Goal: Task Accomplishment & Management: Manage account settings

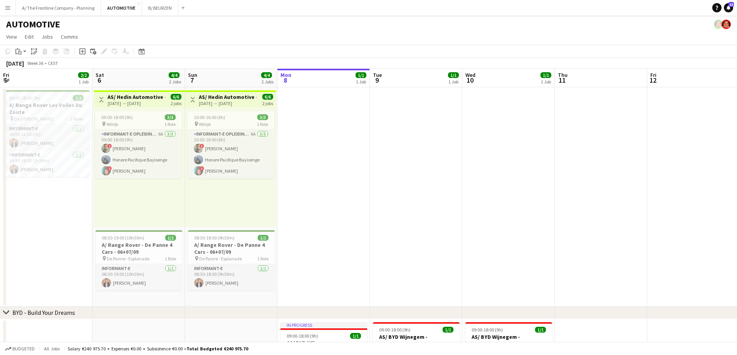
scroll to position [0, 185]
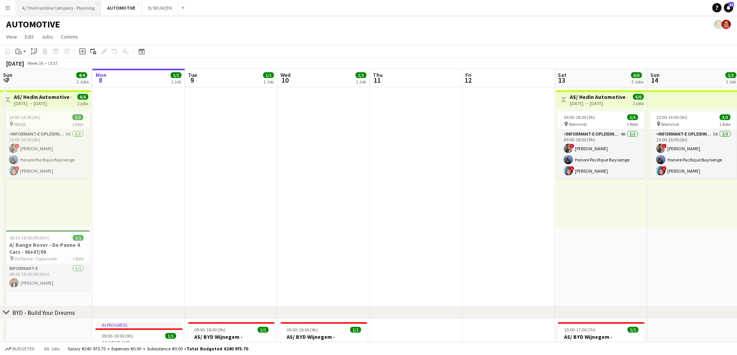
click at [62, 13] on button "A/ The Frontline Company - Planning Close" at bounding box center [58, 7] width 85 height 15
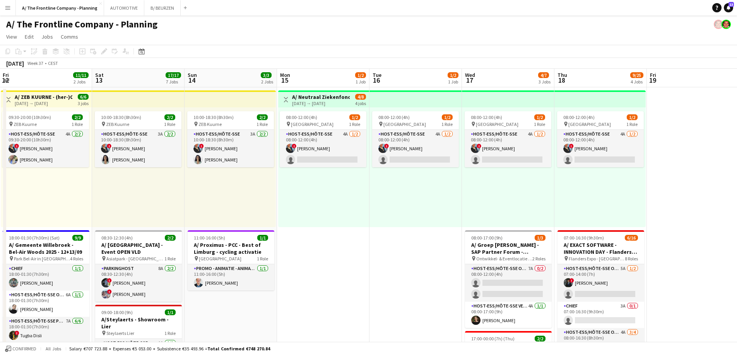
drag, startPoint x: 224, startPoint y: 244, endPoint x: 131, endPoint y: 249, distance: 92.9
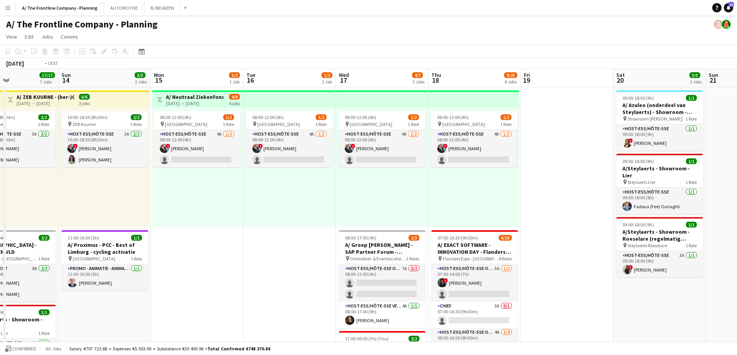
drag, startPoint x: 559, startPoint y: 231, endPoint x: 170, endPoint y: 237, distance: 389.5
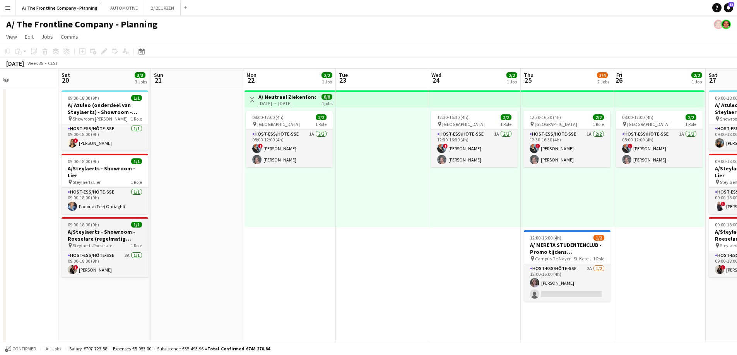
scroll to position [0, 220]
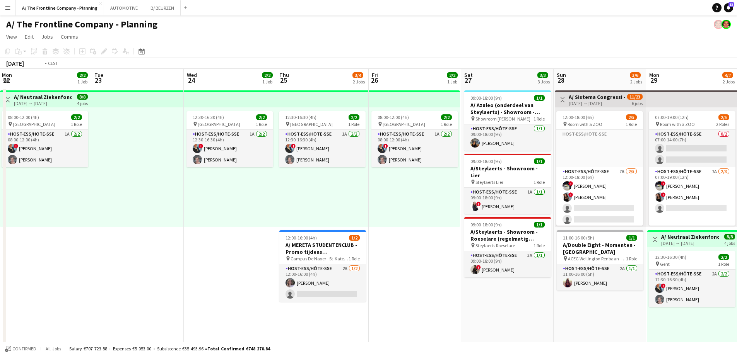
drag, startPoint x: 349, startPoint y: 245, endPoint x: 38, endPoint y: 241, distance: 311.3
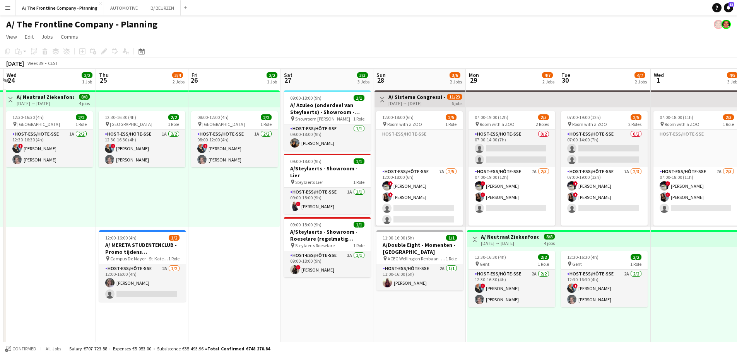
drag, startPoint x: 565, startPoint y: 221, endPoint x: 159, endPoint y: 234, distance: 405.4
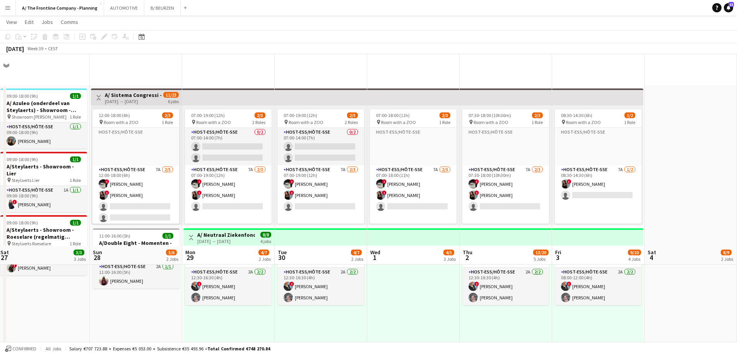
scroll to position [193, 0]
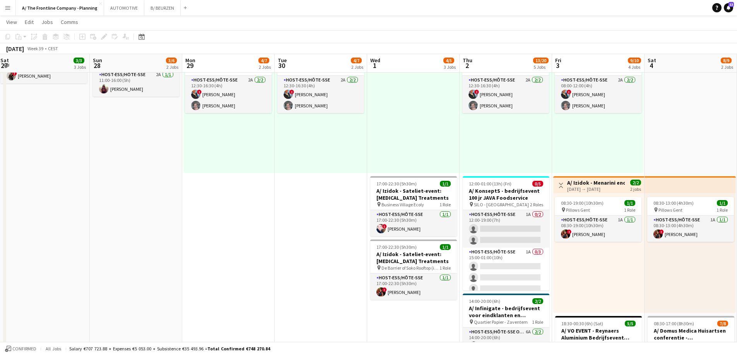
click at [303, 253] on app-date-cell "07:00-19:00 (12h) 2/5 pin Room with a ZOO 2 Roles Host-ess/Hôte-sse 0/2 07:00-1…" at bounding box center [321, 196] width 92 height 606
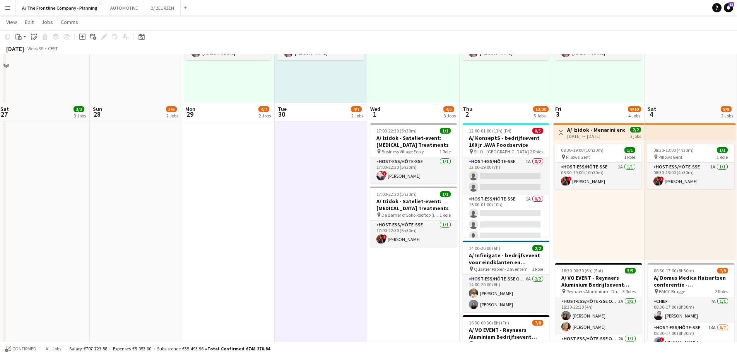
scroll to position [232, 0]
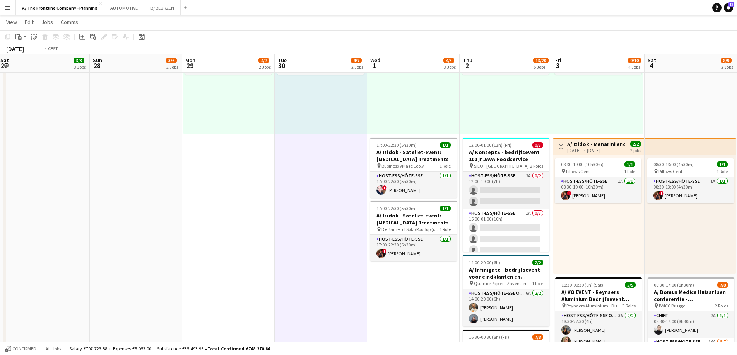
drag, startPoint x: 271, startPoint y: 158, endPoint x: -72, endPoint y: 133, distance: 344.3
click at [0, 133] on html "Menu Boards Boards Boards All jobs Status Workforce Workforce My Workforce Recr…" at bounding box center [368, 156] width 737 height 777
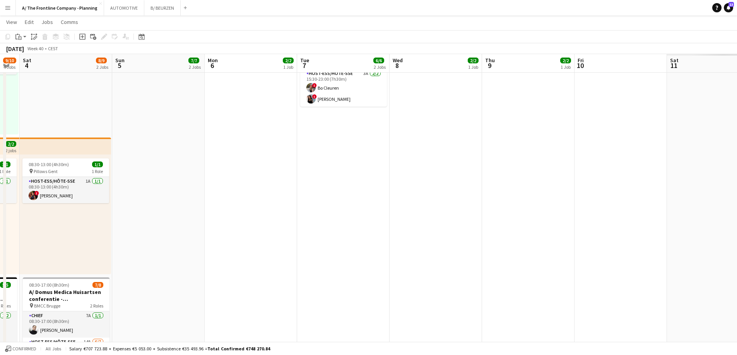
drag, startPoint x: 526, startPoint y: 155, endPoint x: 70, endPoint y: 170, distance: 456.2
click at [39, 165] on app-calendar-viewport "Tue 30 4/7 2 Jobs Wed 1 4/5 3 Jobs Thu 2 13/20 5 Jobs Fri 3 9/10 4 Jobs Sat 4 8…" at bounding box center [368, 165] width 737 height 734
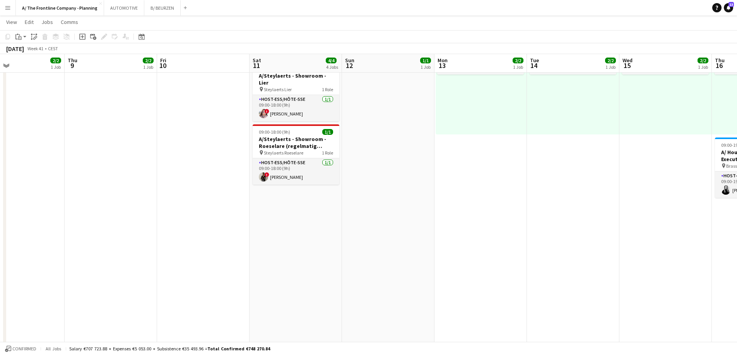
drag, startPoint x: 301, startPoint y: 192, endPoint x: 57, endPoint y: 178, distance: 244.4
click at [54, 178] on app-calendar-viewport "Sun 5 7/7 2 Jobs Mon 6 2/2 1 Job Tue 7 6/6 2 Jobs Wed 8 2/2 1 Job Thu 9 2/2 1 J…" at bounding box center [368, 165] width 737 height 734
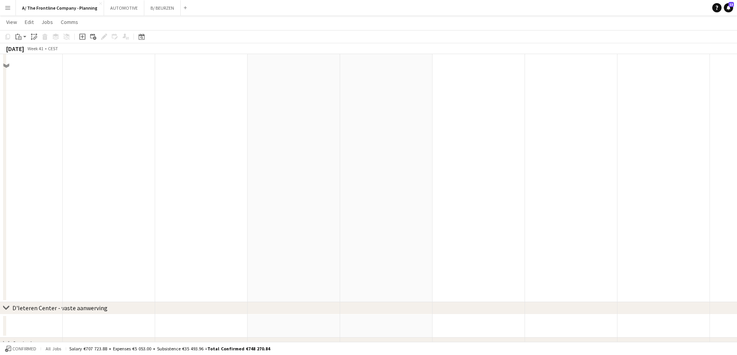
scroll to position [422, 0]
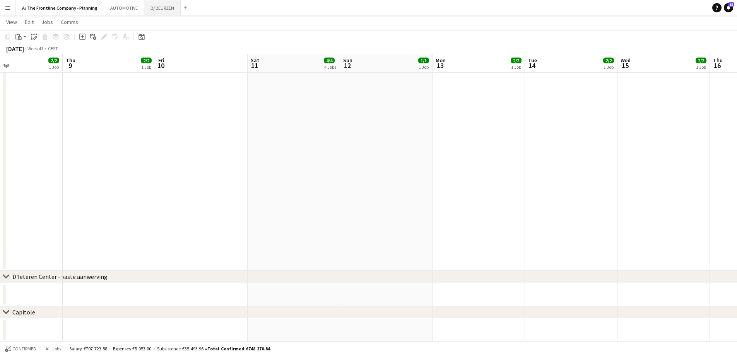
click at [155, 8] on button "B/ BEURZEN Close" at bounding box center [162, 7] width 36 height 15
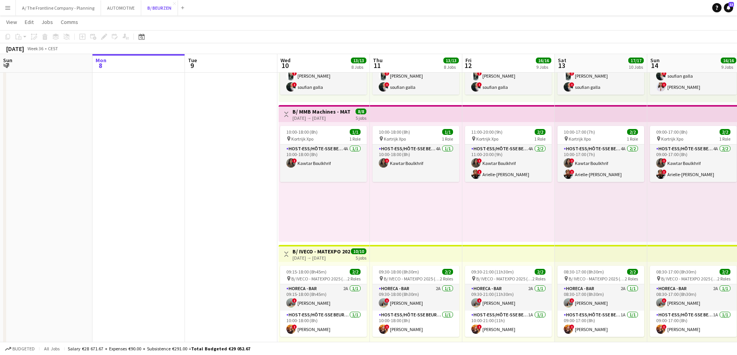
scroll to position [271, 0]
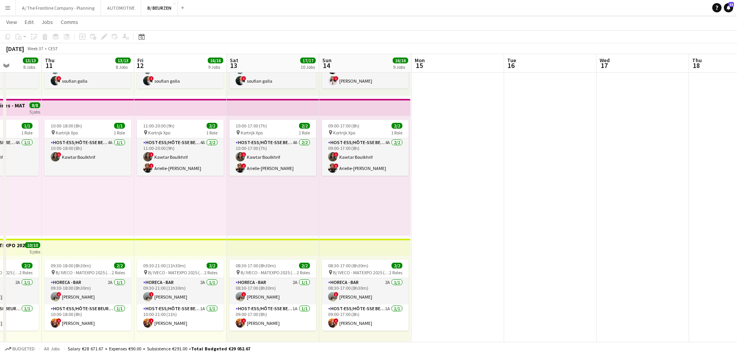
drag, startPoint x: 303, startPoint y: 201, endPoint x: 12, endPoint y: 196, distance: 290.8
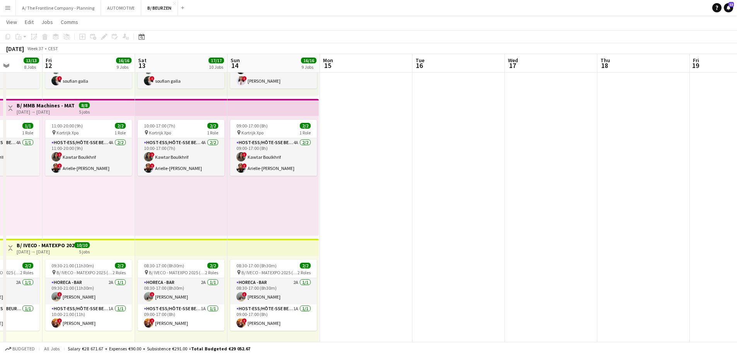
click at [111, 191] on div "11:00-20:00 (9h) 2/2 pin Kortrijk Xpo 1 Role Host-ess/Hôte-sse Beurs - Foire 4A…" at bounding box center [89, 176] width 92 height 120
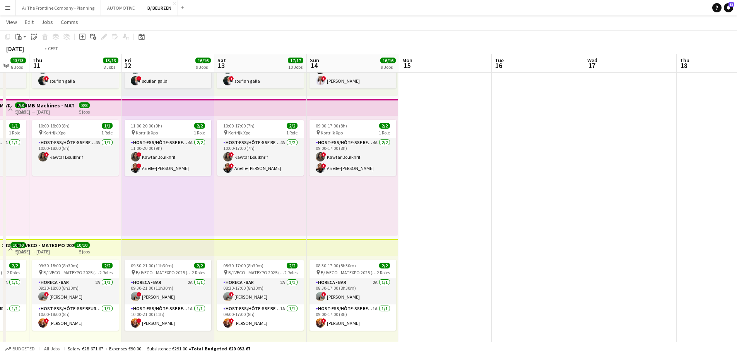
scroll to position [0, 247]
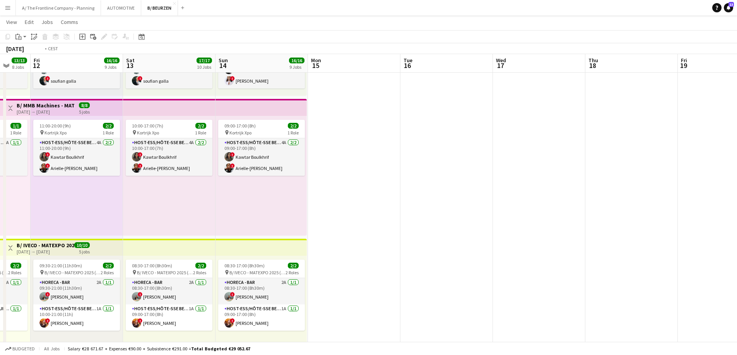
drag, startPoint x: 90, startPoint y: 221, endPoint x: 447, endPoint y: 210, distance: 357.9
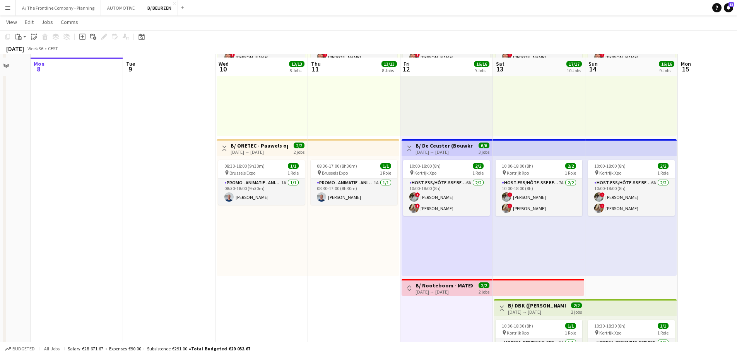
scroll to position [928, 0]
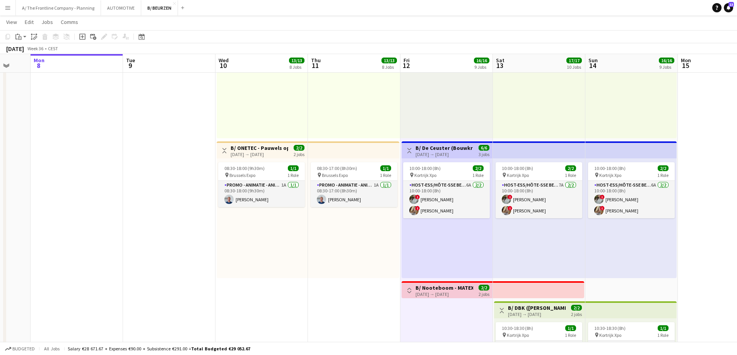
click at [247, 155] on div "[DATE] → [DATE]" at bounding box center [259, 155] width 58 height 6
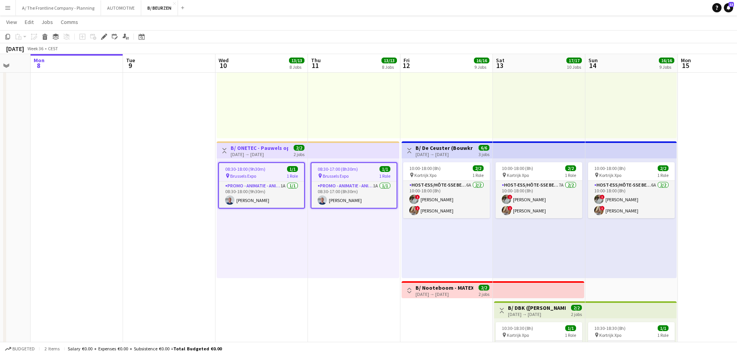
click at [246, 173] on span "Brussels Expo" at bounding box center [243, 176] width 26 height 6
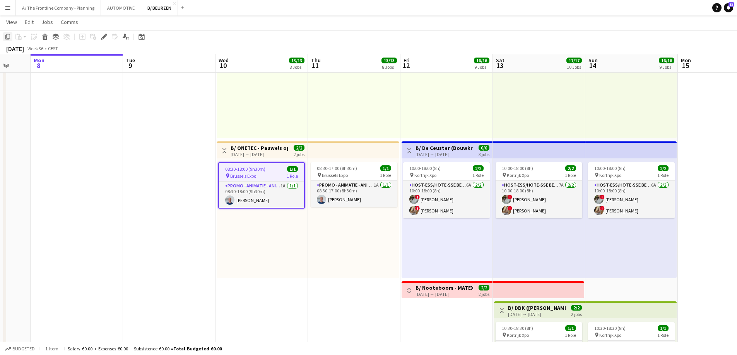
click at [9, 35] on icon "Copy" at bounding box center [8, 37] width 6 height 6
click at [55, 3] on button "A/ The Frontline Company - Planning Close" at bounding box center [58, 7] width 85 height 15
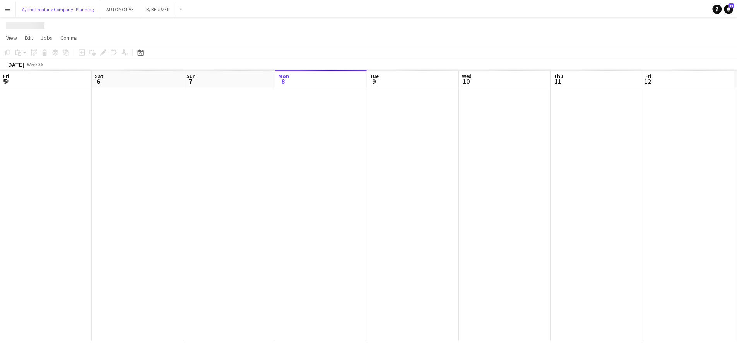
scroll to position [0, 185]
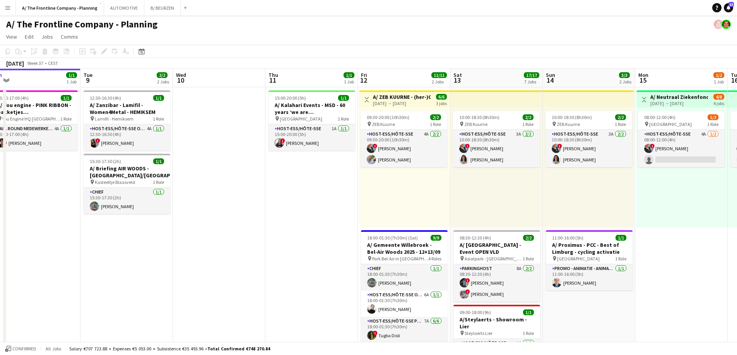
drag, startPoint x: 411, startPoint y: 176, endPoint x: 199, endPoint y: 207, distance: 214.1
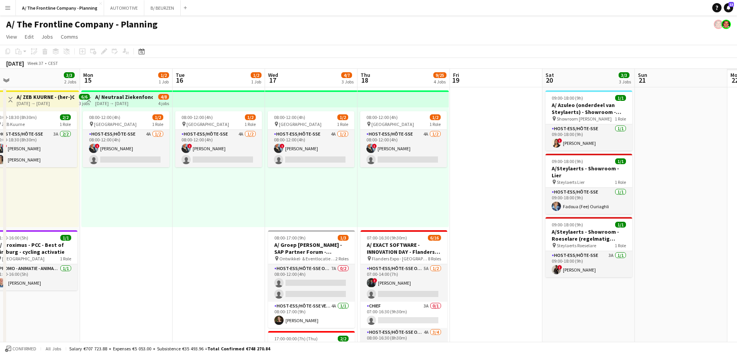
drag, startPoint x: 402, startPoint y: 193, endPoint x: 129, endPoint y: 181, distance: 273.2
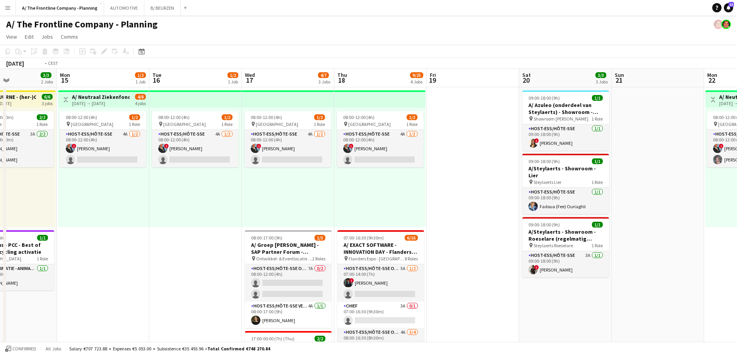
drag, startPoint x: 202, startPoint y: 206, endPoint x: 147, endPoint y: 206, distance: 55.3
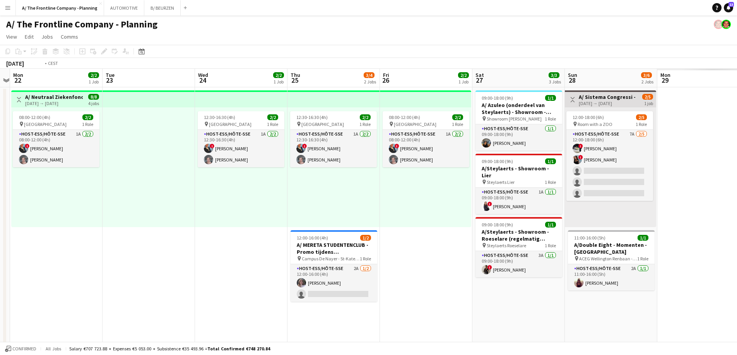
drag, startPoint x: 531, startPoint y: 228, endPoint x: 82, endPoint y: 227, distance: 449.7
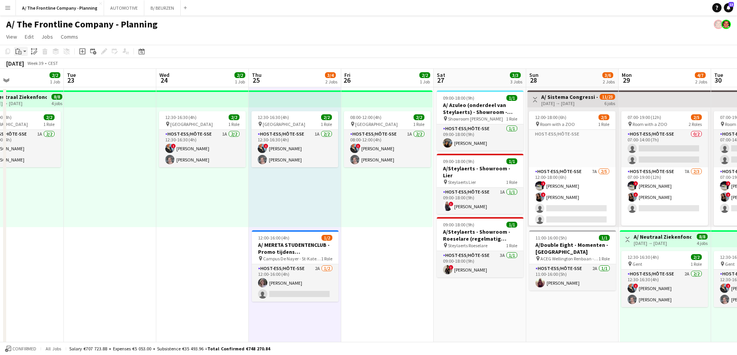
click at [20, 54] on icon "Paste" at bounding box center [18, 51] width 6 height 6
click at [22, 66] on link "Paste Ctrl+V" at bounding box center [56, 66] width 73 height 7
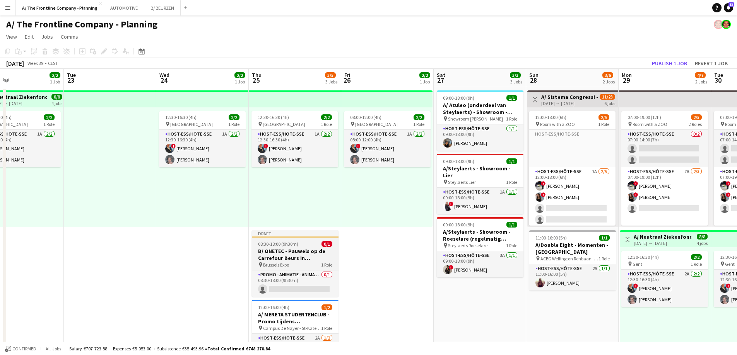
click at [284, 253] on h3 "B/ ONETEC - Pauwels op de Carrefour Beurs in [GEOGRAPHIC_DATA] - FOTOBOOTH - (1…" at bounding box center [295, 255] width 87 height 14
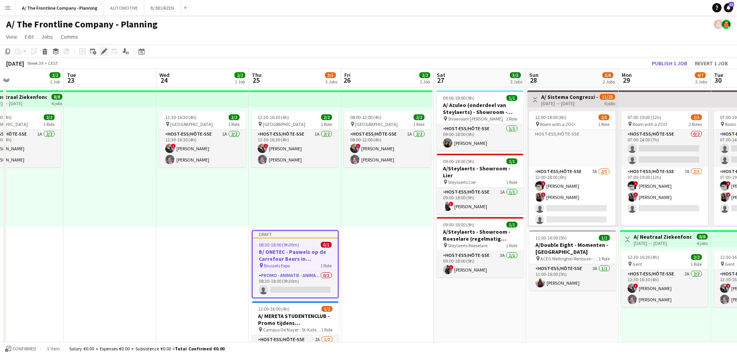
click at [106, 51] on icon at bounding box center [104, 51] width 4 height 4
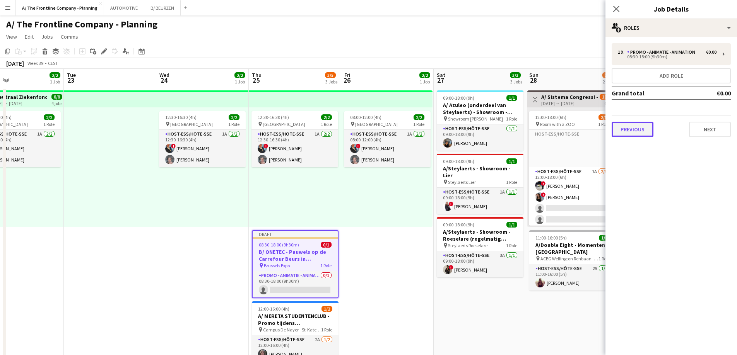
click at [637, 128] on button "Previous" at bounding box center [632, 129] width 42 height 15
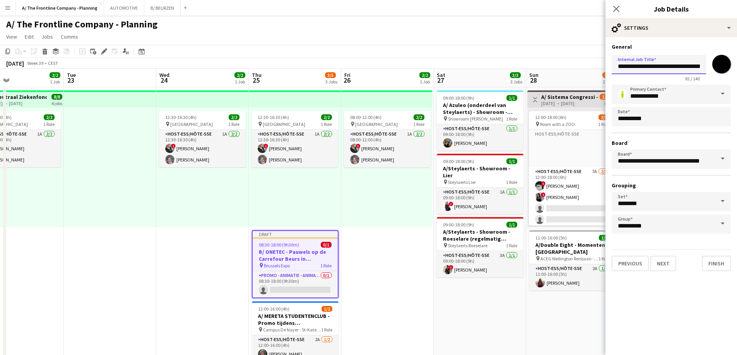
click at [654, 68] on input "**********" at bounding box center [658, 64] width 94 height 19
drag, startPoint x: 654, startPoint y: 68, endPoint x: 724, endPoint y: 74, distance: 71.0
click at [724, 74] on div "**********" at bounding box center [670, 67] width 119 height 30
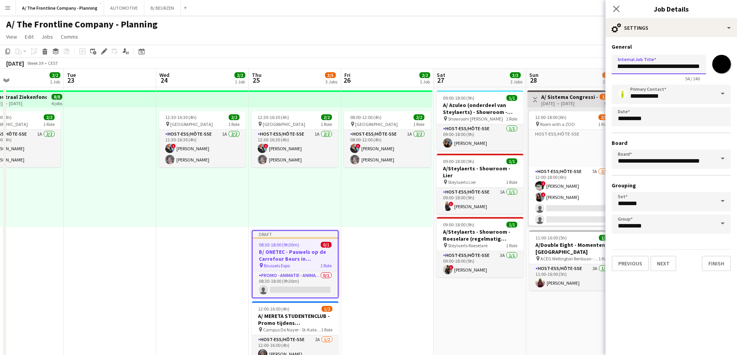
type input "**********"
click at [659, 264] on button "Next" at bounding box center [663, 263] width 26 height 15
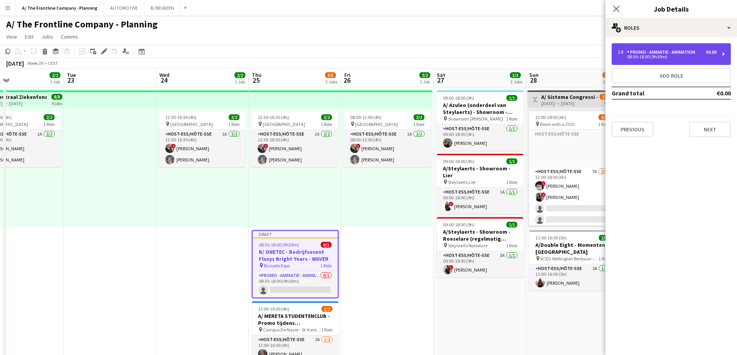
click at [668, 61] on div "1 x Promo - Animatie - Animation €0.00 08:30-18:00 (9h30m)" at bounding box center [670, 54] width 119 height 22
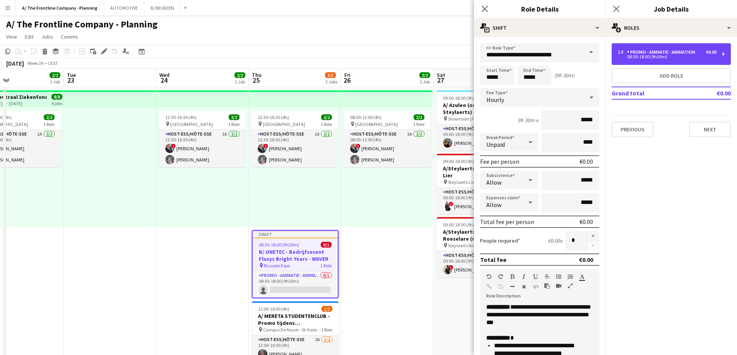
scroll to position [39, 0]
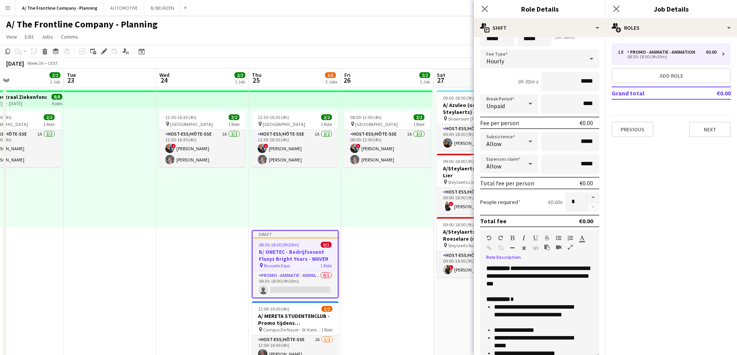
click at [570, 249] on icon "button" at bounding box center [570, 247] width 5 height 5
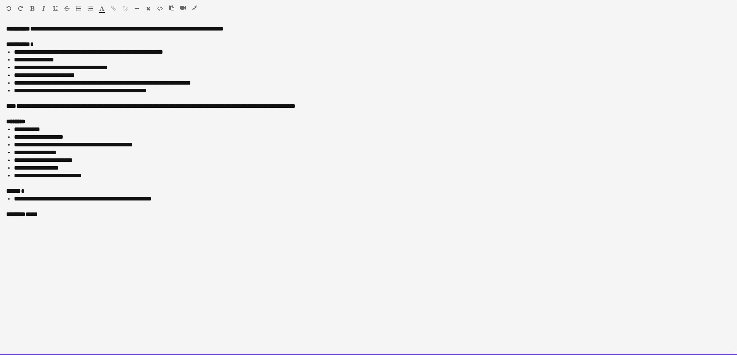
click at [86, 67] on li "**********" at bounding box center [372, 68] width 717 height 8
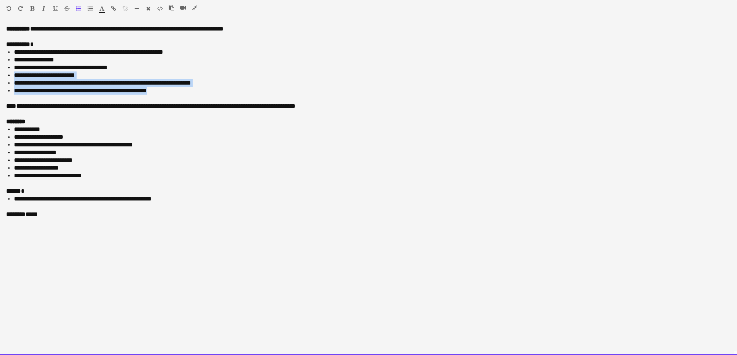
drag, startPoint x: 188, startPoint y: 90, endPoint x: 5, endPoint y: 78, distance: 183.3
click at [5, 78] on div "**********" at bounding box center [368, 190] width 737 height 330
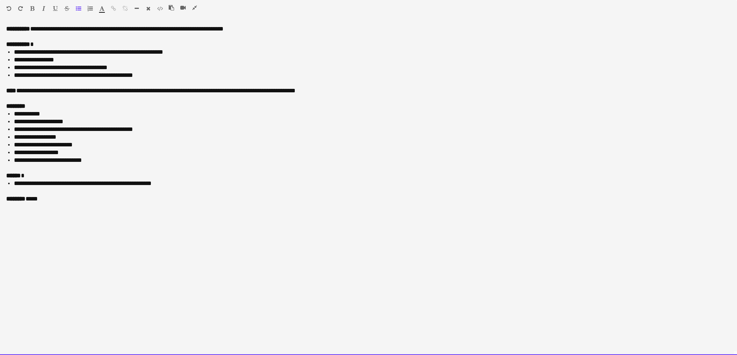
click at [236, 97] on div at bounding box center [368, 99] width 724 height 8
drag, startPoint x: 224, startPoint y: 90, endPoint x: 338, endPoint y: 89, distance: 113.7
click at [338, 89] on div "**********" at bounding box center [368, 91] width 724 height 8
drag, startPoint x: 100, startPoint y: 164, endPoint x: -5, endPoint y: 158, distance: 105.8
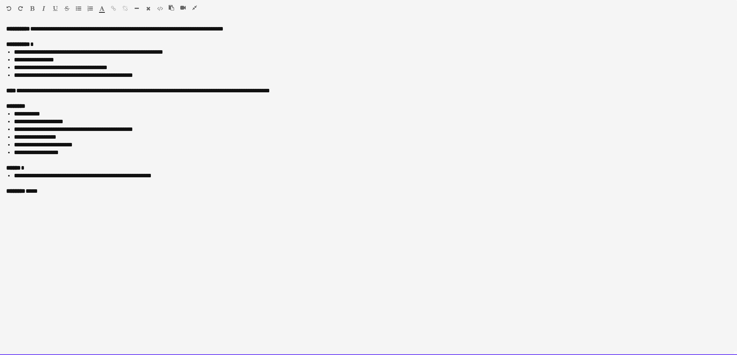
click at [53, 30] on span "**********" at bounding box center [114, 29] width 217 height 6
click at [98, 52] on li "**********" at bounding box center [372, 52] width 717 height 8
click at [101, 64] on li "**********" at bounding box center [372, 68] width 717 height 8
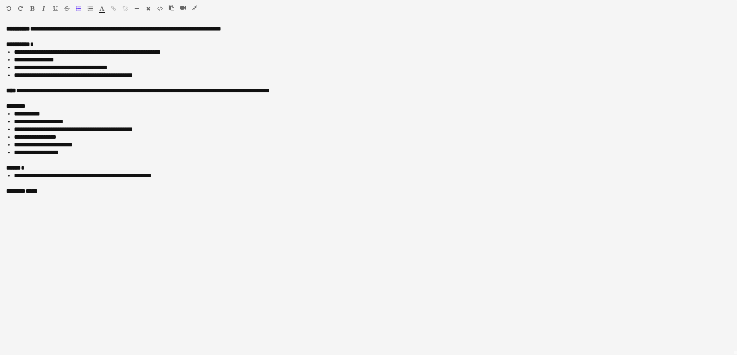
click at [195, 9] on icon "button" at bounding box center [194, 7] width 5 height 5
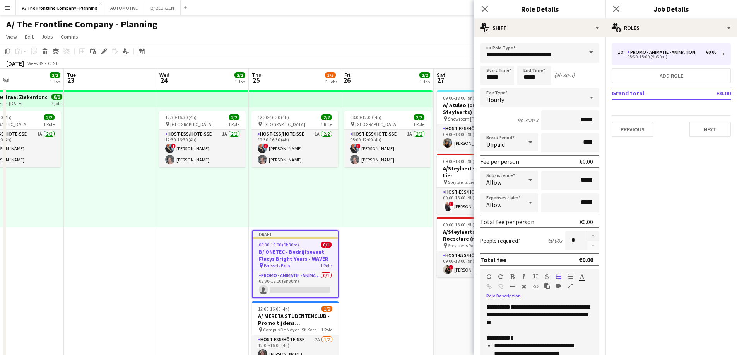
click at [569, 287] on icon "button" at bounding box center [570, 285] width 5 height 5
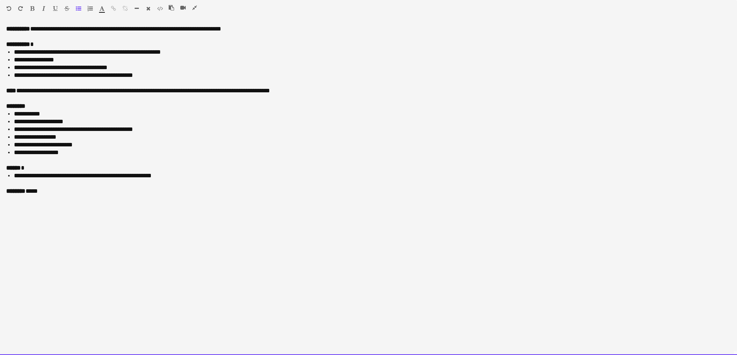
click at [58, 76] on li "**********" at bounding box center [372, 76] width 717 height 8
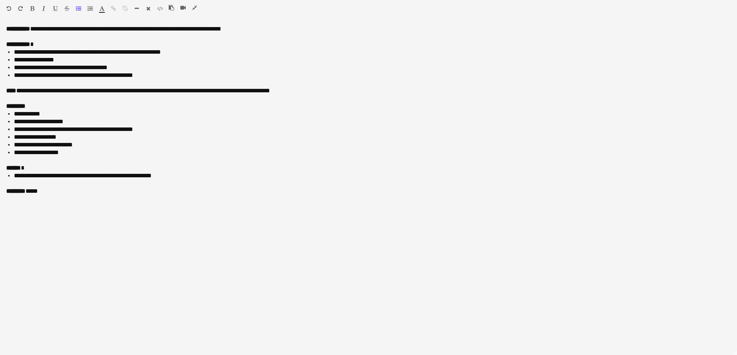
click at [196, 7] on icon "button" at bounding box center [194, 7] width 5 height 5
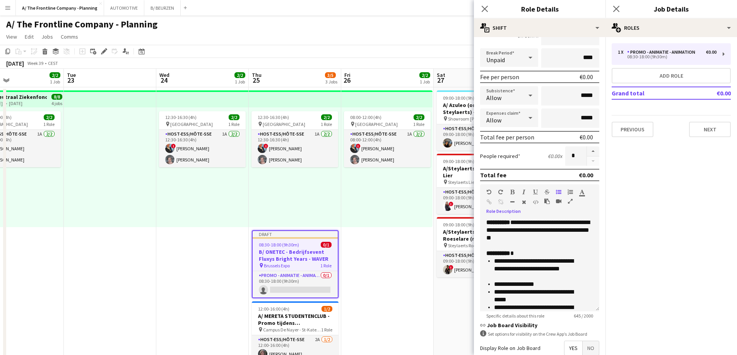
scroll to position [169, 0]
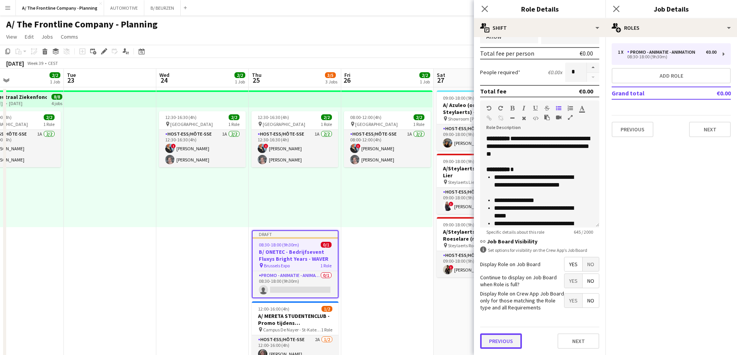
click at [507, 342] on button "Previous" at bounding box center [501, 341] width 42 height 15
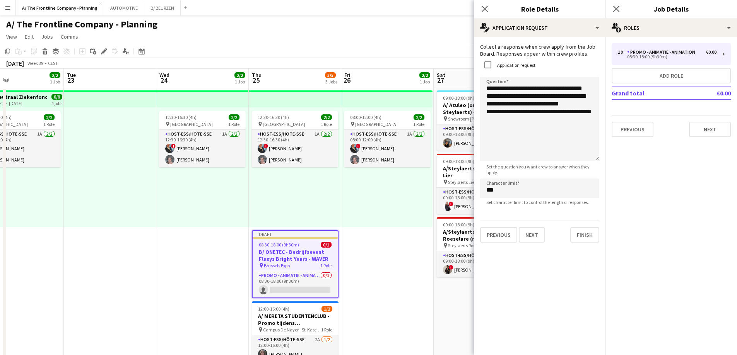
drag, startPoint x: 592, startPoint y: 119, endPoint x: 588, endPoint y: 204, distance: 84.8
click at [588, 161] on textarea "**********" at bounding box center [539, 119] width 119 height 84
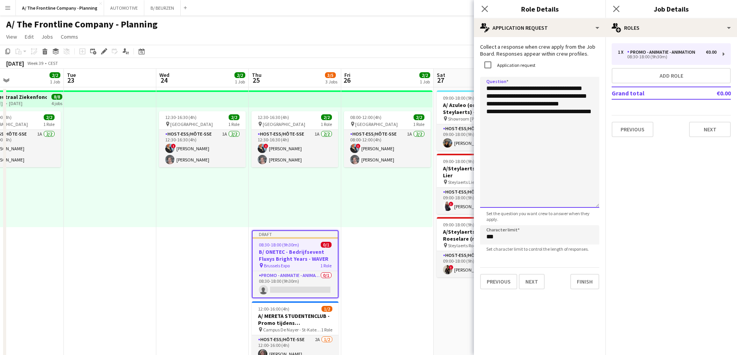
click at [573, 89] on textarea "**********" at bounding box center [539, 142] width 119 height 131
click at [586, 88] on textarea "**********" at bounding box center [539, 142] width 119 height 131
type textarea "**********"
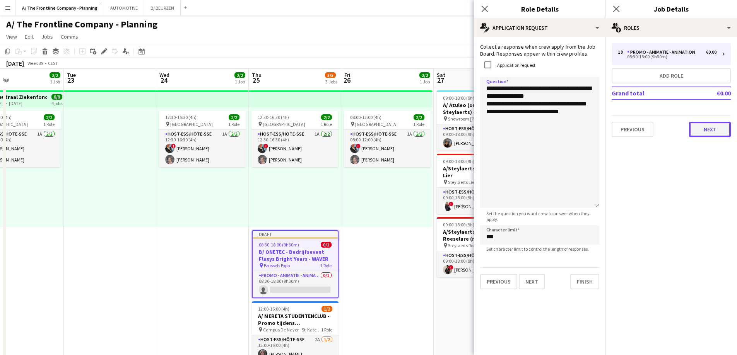
click at [713, 132] on button "Next" at bounding box center [710, 129] width 42 height 15
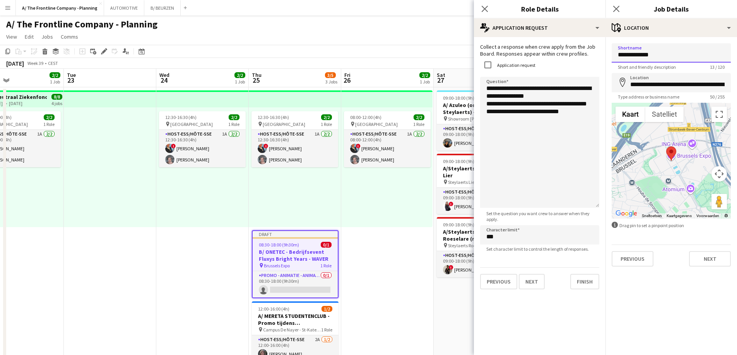
drag, startPoint x: 666, startPoint y: 53, endPoint x: 608, endPoint y: 56, distance: 58.5
click at [608, 56] on form "**********" at bounding box center [670, 155] width 131 height 224
type input "**********"
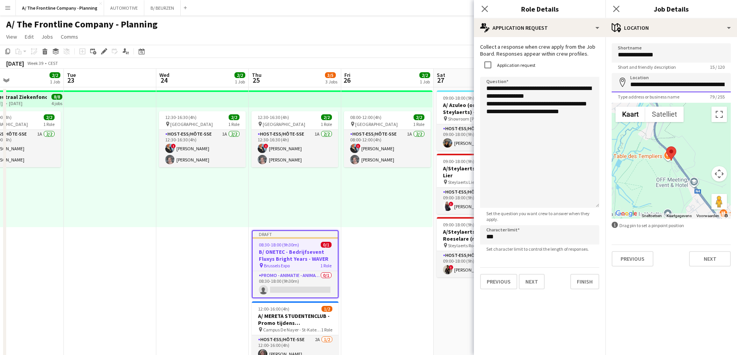
click at [682, 89] on input "**********" at bounding box center [670, 82] width 119 height 19
drag, startPoint x: 713, startPoint y: 258, endPoint x: 698, endPoint y: 183, distance: 76.1
click at [713, 258] on button "Next" at bounding box center [710, 258] width 42 height 15
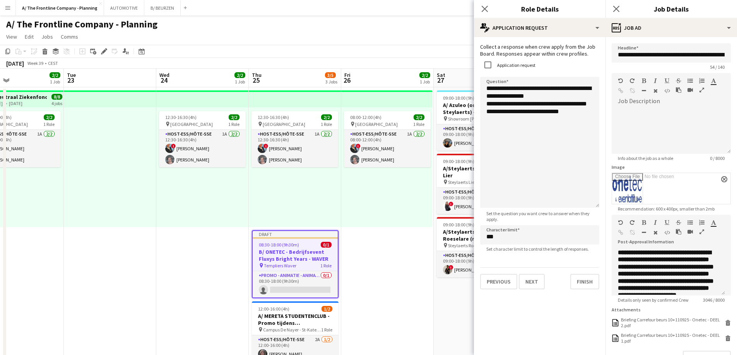
click at [701, 230] on icon "button" at bounding box center [701, 231] width 5 height 5
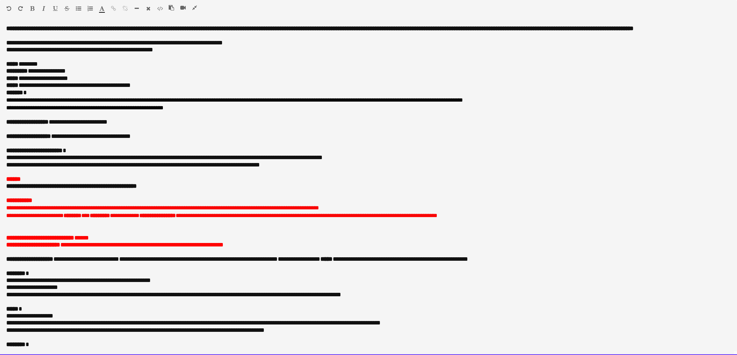
click at [43, 89] on p "**********" at bounding box center [365, 85] width 718 height 7
drag, startPoint x: 43, startPoint y: 95, endPoint x: 133, endPoint y: 96, distance: 89.7
click at [133, 89] on p "**********" at bounding box center [365, 85] width 718 height 7
paste div
click at [42, 75] on p "**********" at bounding box center [365, 71] width 718 height 7
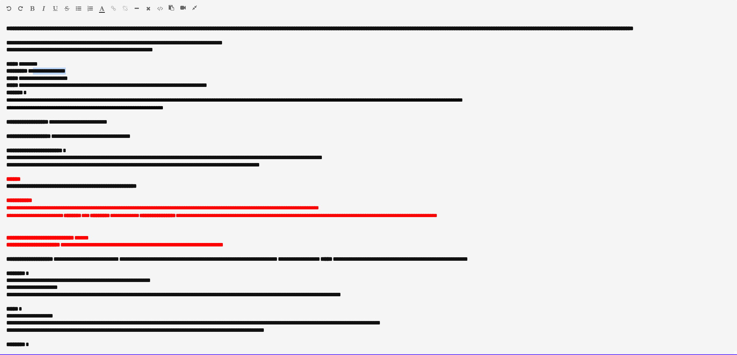
drag, startPoint x: 42, startPoint y: 78, endPoint x: 80, endPoint y: 79, distance: 37.9
click at [80, 75] on p "**********" at bounding box center [365, 71] width 718 height 7
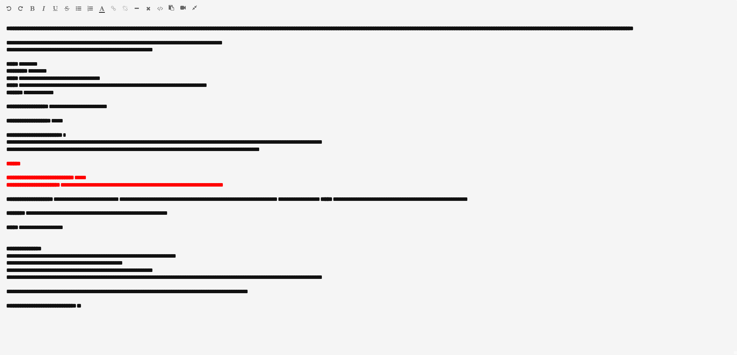
click at [194, 7] on icon "button" at bounding box center [194, 7] width 5 height 5
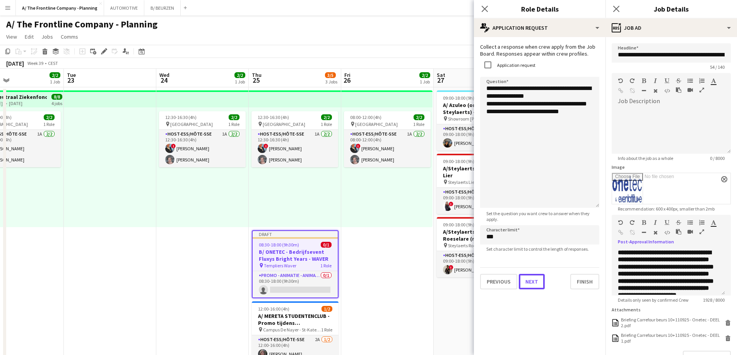
click at [533, 287] on button "Next" at bounding box center [532, 281] width 26 height 15
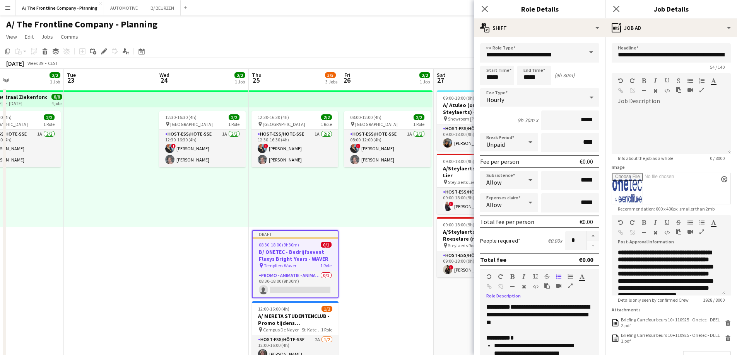
click at [573, 288] on div at bounding box center [561, 287] width 35 height 9
click at [570, 284] on icon "button" at bounding box center [570, 285] width 5 height 5
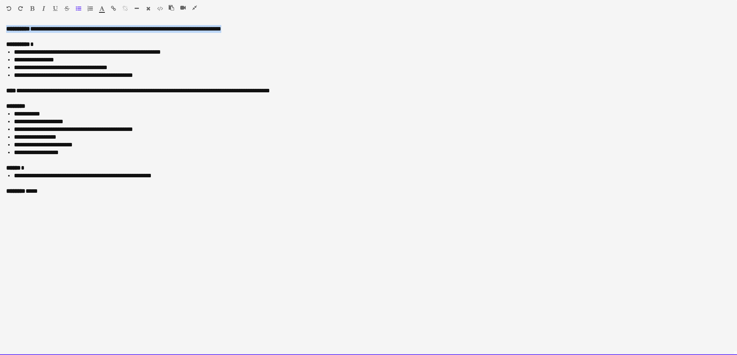
drag, startPoint x: 265, startPoint y: 25, endPoint x: -14, endPoint y: 24, distance: 279.6
drag, startPoint x: 220, startPoint y: 81, endPoint x: 227, endPoint y: 73, distance: 9.9
click at [220, 81] on div at bounding box center [368, 83] width 724 height 8
drag, startPoint x: 254, startPoint y: 36, endPoint x: -66, endPoint y: 24, distance: 320.8
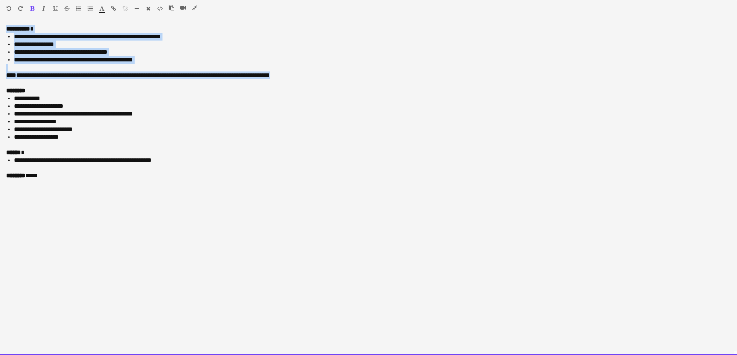
drag, startPoint x: 339, startPoint y: 75, endPoint x: -118, endPoint y: 19, distance: 460.2
copy div "**********"
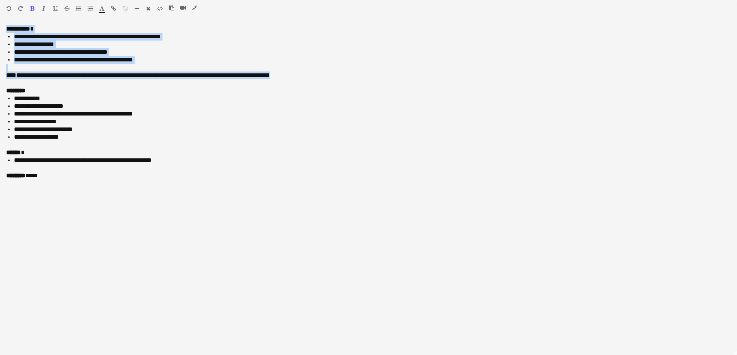
click at [192, 10] on button "button" at bounding box center [194, 8] width 5 height 6
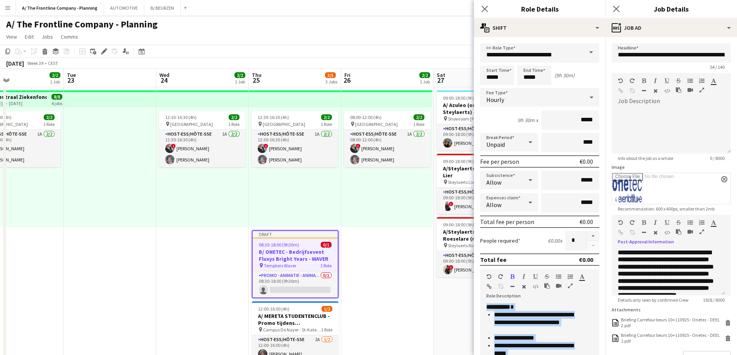
click at [700, 230] on icon "button" at bounding box center [701, 231] width 5 height 5
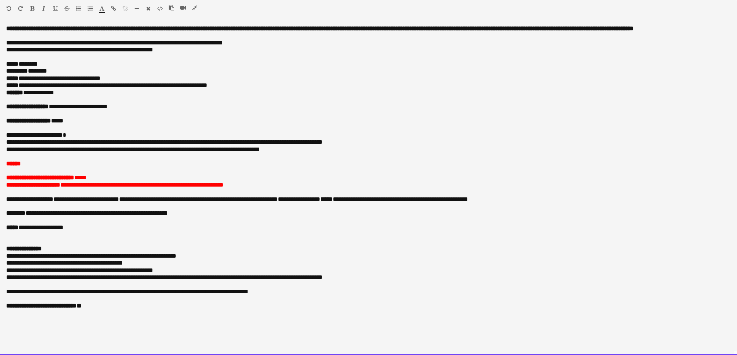
click at [20, 163] on span "*****" at bounding box center [13, 164] width 15 height 6
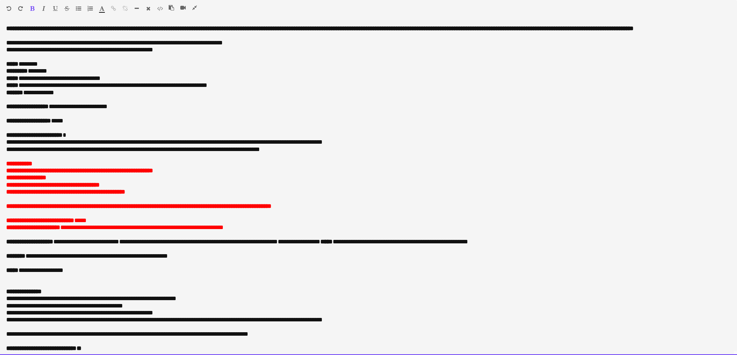
click at [207, 196] on p "**********" at bounding box center [368, 192] width 724 height 7
click at [347, 203] on p at bounding box center [368, 199] width 724 height 7
click at [345, 210] on p "**********" at bounding box center [368, 206] width 724 height 7
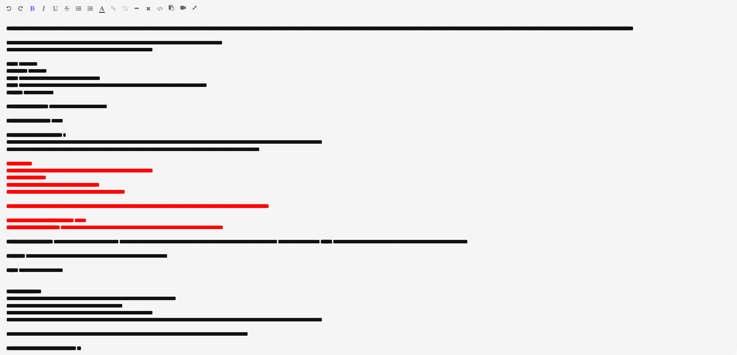
click at [196, 9] on icon "button" at bounding box center [194, 7] width 5 height 5
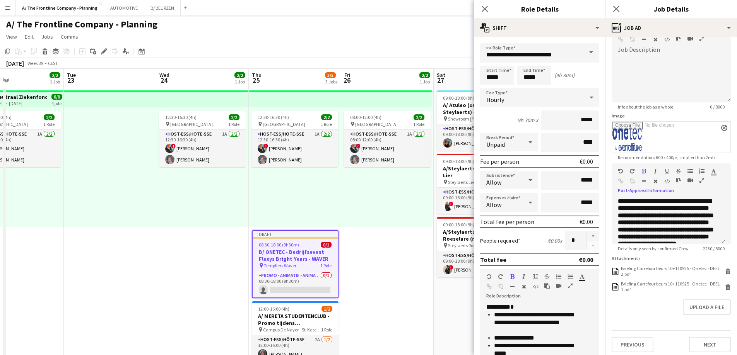
scroll to position [61, 0]
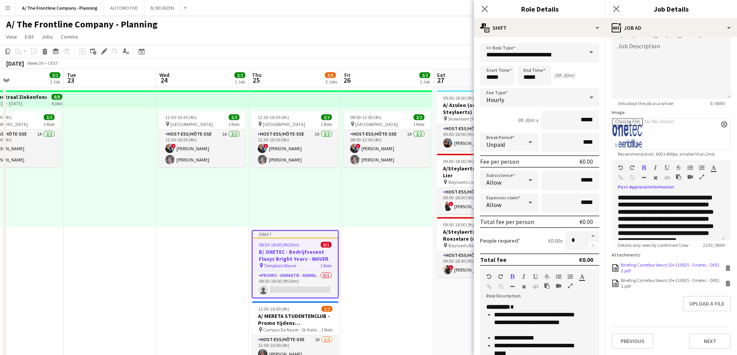
click at [726, 269] on icon at bounding box center [728, 268] width 4 height 3
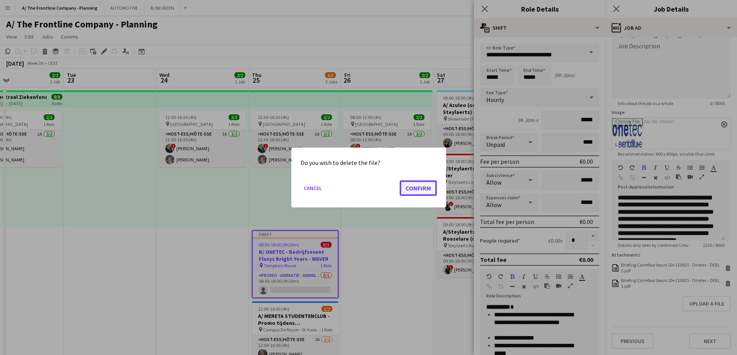
click at [409, 189] on button "Confirm" at bounding box center [417, 188] width 37 height 15
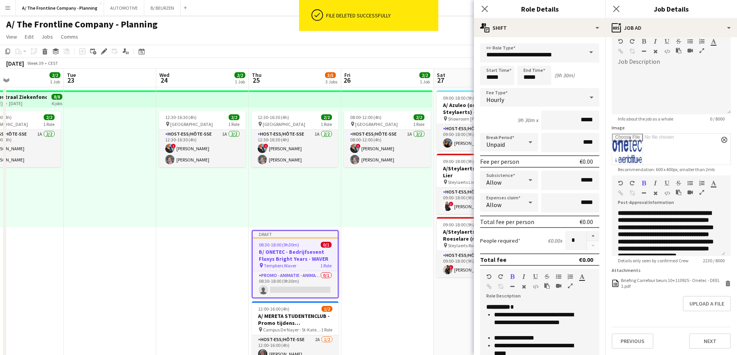
scroll to position [45, 0]
click at [726, 285] on form "**********" at bounding box center [670, 176] width 131 height 345
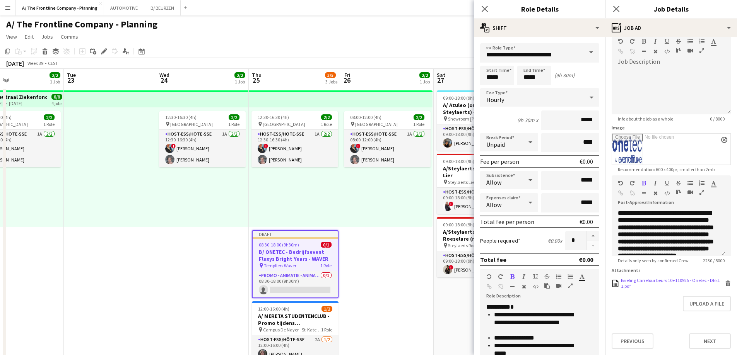
click at [725, 284] on icon "Delete" at bounding box center [728, 284] width 6 height 6
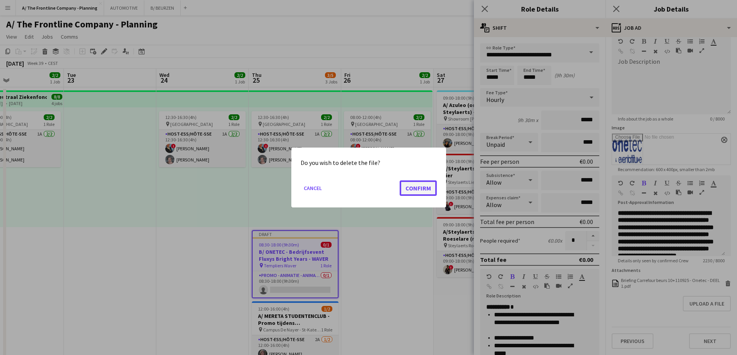
click at [425, 190] on button "Confirm" at bounding box center [417, 188] width 37 height 15
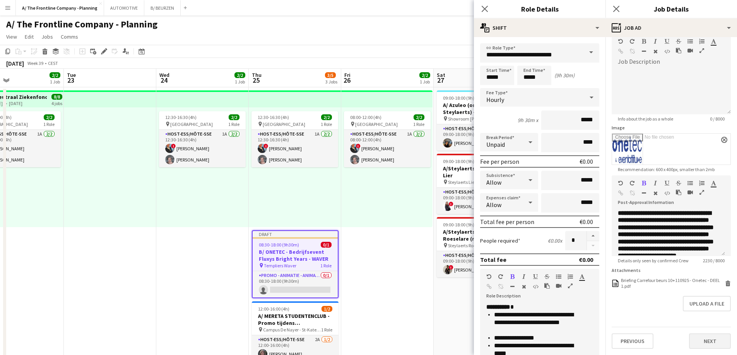
scroll to position [35, 0]
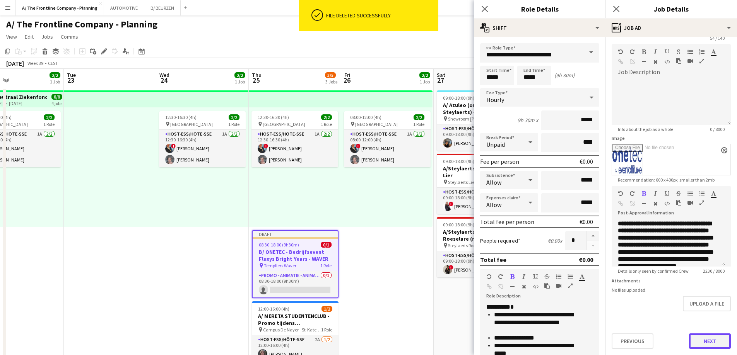
click at [700, 345] on button "Next" at bounding box center [710, 341] width 42 height 15
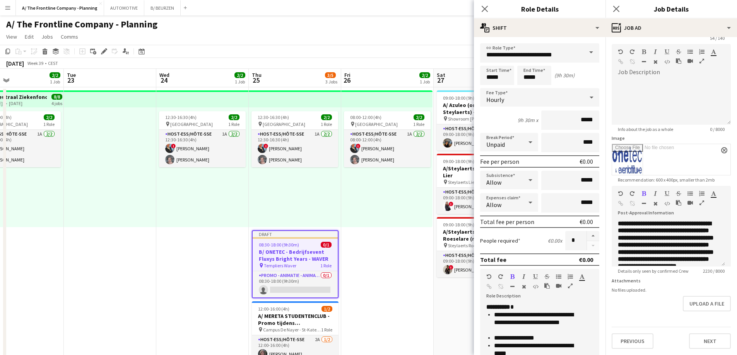
scroll to position [0, 0]
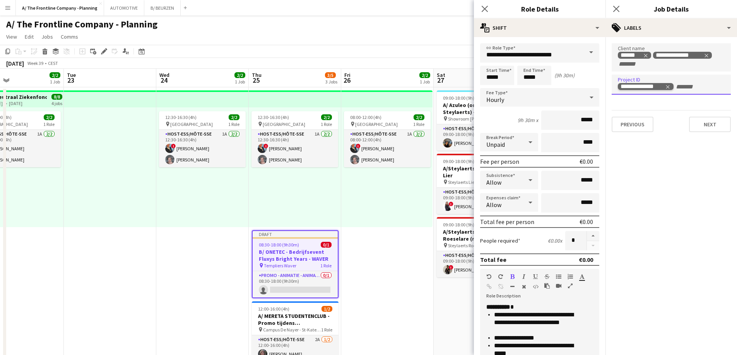
click at [669, 87] on icon "Remove tag" at bounding box center [667, 86] width 5 height 5
click at [668, 88] on input "Type to search project ID labels..." at bounding box center [671, 87] width 107 height 7
type input "**********"
click at [710, 126] on button "Next" at bounding box center [710, 124] width 42 height 15
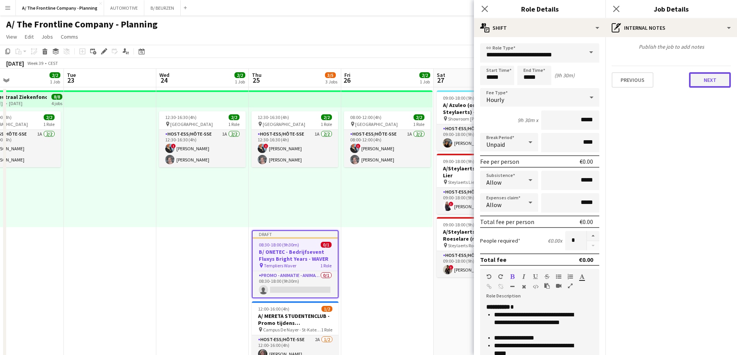
click at [711, 85] on button "Next" at bounding box center [710, 79] width 42 height 15
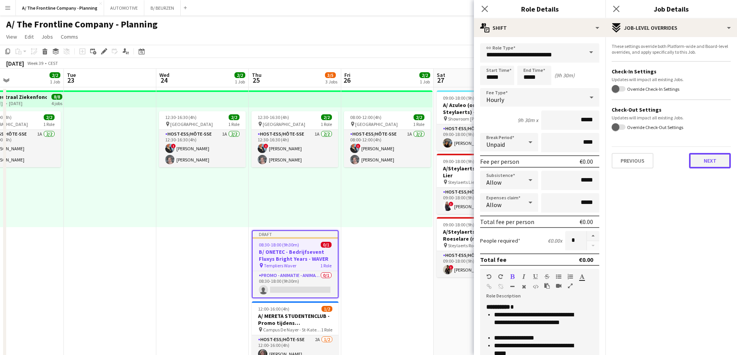
click at [703, 162] on button "Next" at bounding box center [710, 160] width 42 height 15
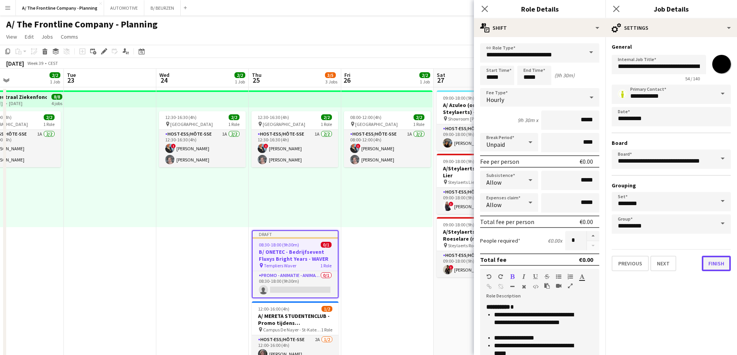
drag, startPoint x: 710, startPoint y: 265, endPoint x: 666, endPoint y: 247, distance: 47.4
click at [709, 265] on button "Finish" at bounding box center [715, 263] width 29 height 15
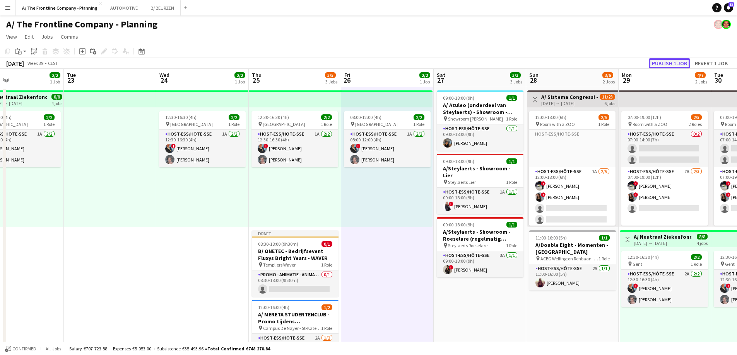
click at [667, 64] on button "Publish 1 job" at bounding box center [668, 63] width 41 height 10
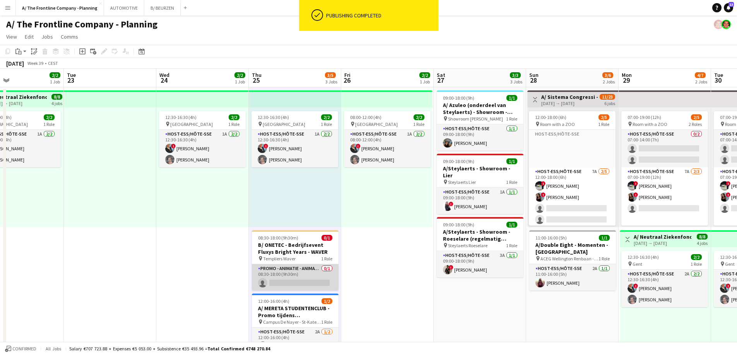
click at [309, 273] on app-card-role "Promo - Animatie - Animation 0/1 08:30-18:00 (9h30m) single-neutral-actions" at bounding box center [295, 278] width 87 height 26
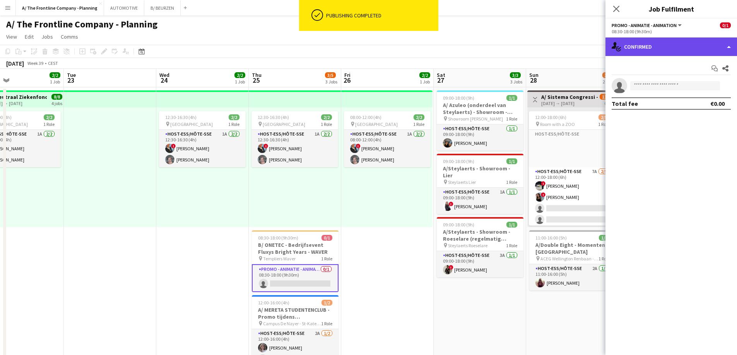
click at [656, 47] on div "single-neutral-actions-check-2 Confirmed" at bounding box center [670, 47] width 131 height 19
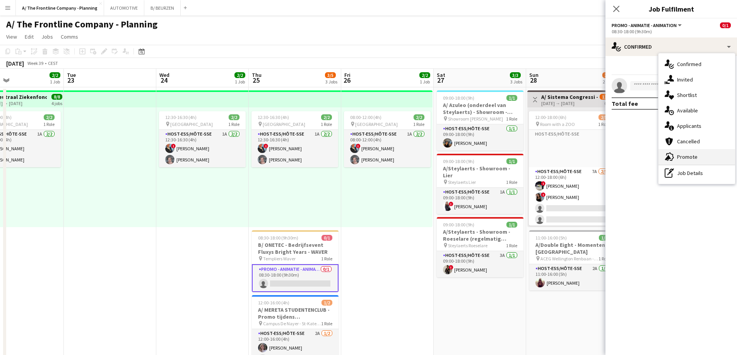
click at [677, 154] on span "Promote" at bounding box center [687, 157] width 20 height 7
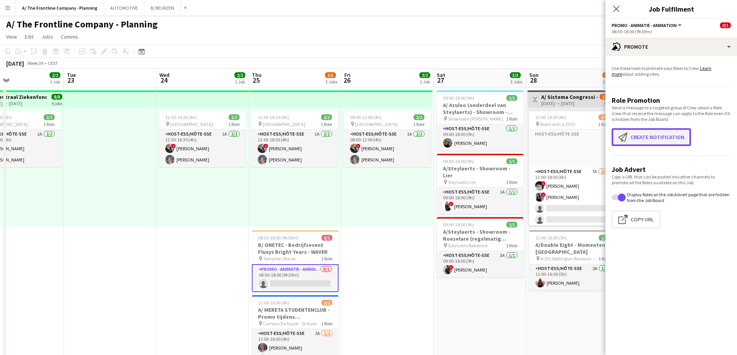
click at [656, 135] on button "Create notification Create notification" at bounding box center [650, 137] width 79 height 18
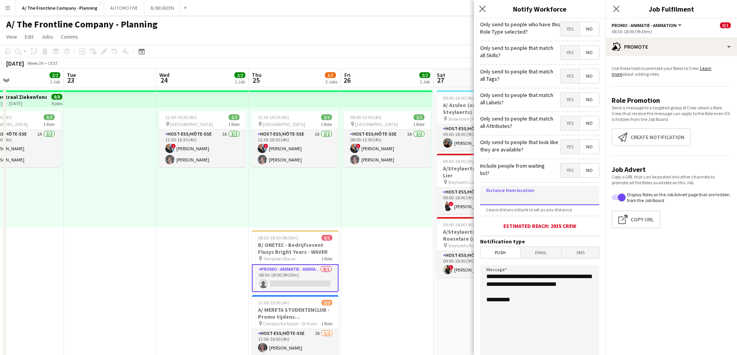
click at [524, 191] on input at bounding box center [539, 195] width 119 height 19
type input "*****"
drag, startPoint x: 526, startPoint y: 295, endPoint x: 435, endPoint y: 267, distance: 94.2
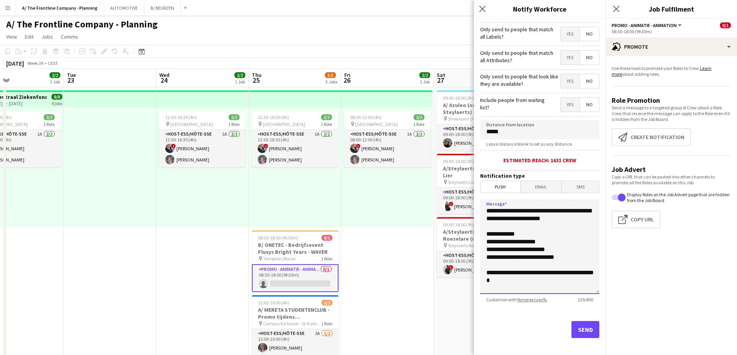
scroll to position [70, 0]
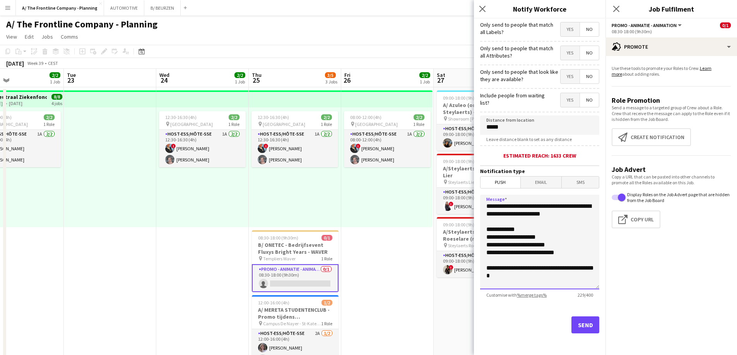
type textarea "**********"
click at [580, 324] on button "Send" at bounding box center [585, 325] width 28 height 17
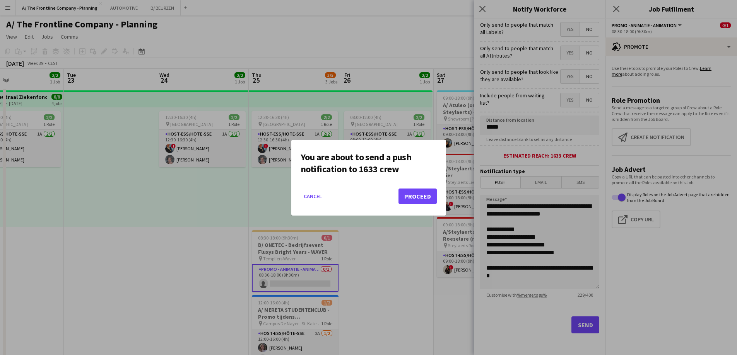
click at [422, 188] on mat-dialog-actions "Cancel Proceed" at bounding box center [368, 199] width 136 height 33
click at [420, 199] on button "Proceed" at bounding box center [417, 196] width 38 height 15
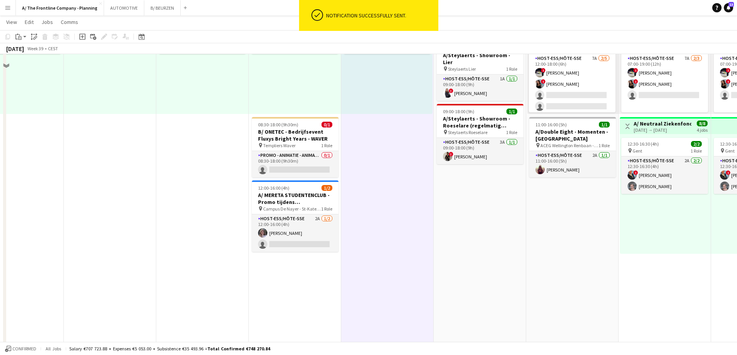
scroll to position [116, 0]
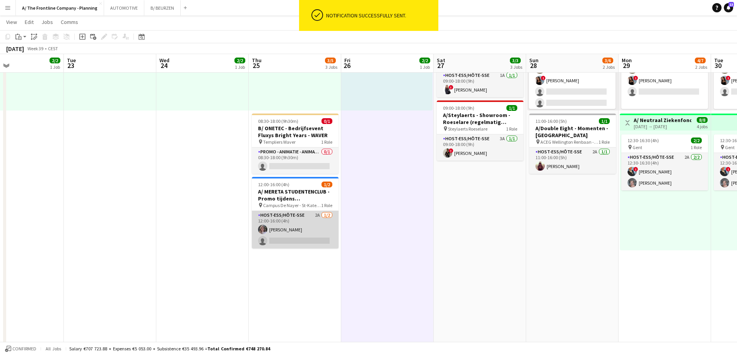
click at [311, 224] on app-card-role "Host-ess/Hôte-sse 2A [DATE] 12:00-16:00 (4h) [PERSON_NAME] single-neutral-actio…" at bounding box center [295, 230] width 87 height 38
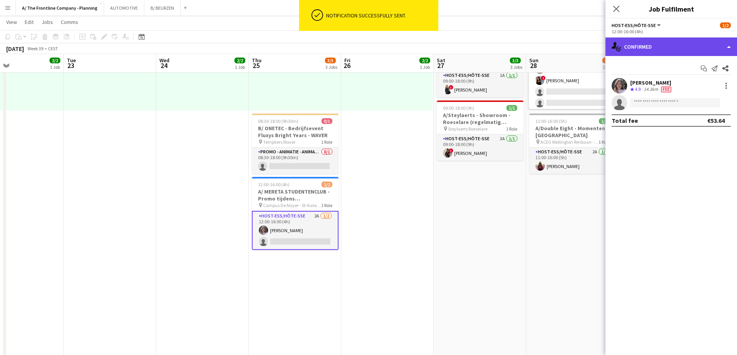
click at [665, 41] on div "single-neutral-actions-check-2 Confirmed" at bounding box center [670, 47] width 131 height 19
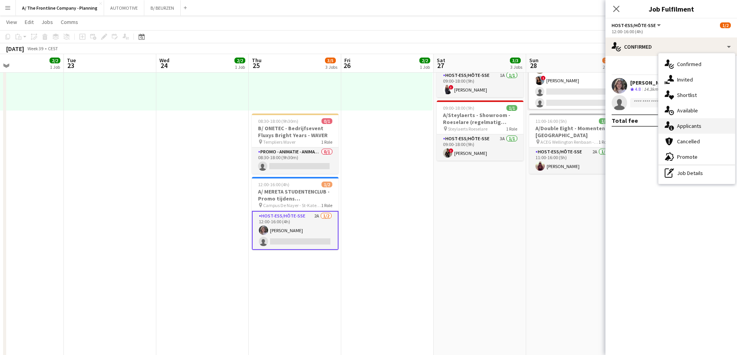
click at [679, 124] on span "Applicants" at bounding box center [689, 126] width 24 height 7
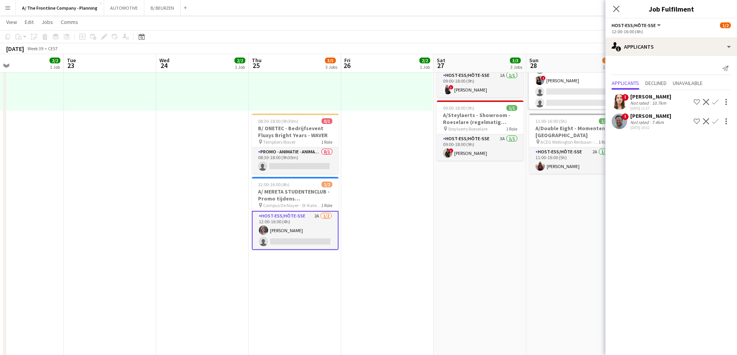
click at [648, 122] on div "Not rated" at bounding box center [640, 122] width 20 height 6
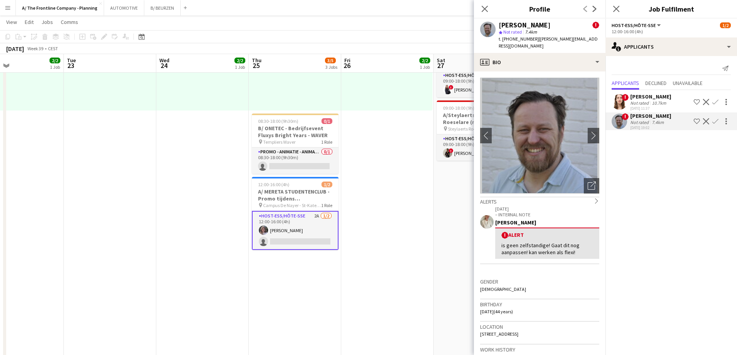
click at [652, 93] on div "! [PERSON_NAME] Not rated 10.7km [DATE] 11:37 Shortlist crew Decline Confirm ! …" at bounding box center [670, 111] width 131 height 42
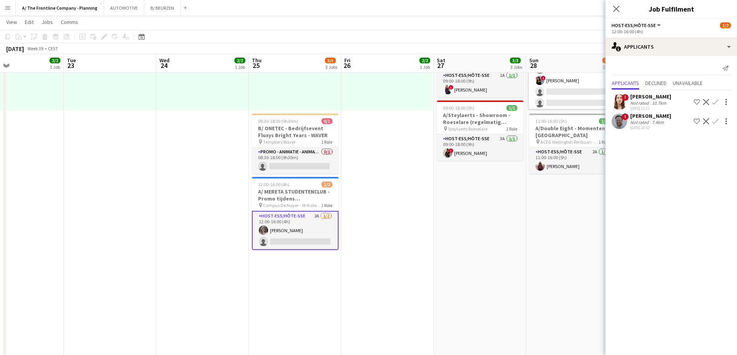
click at [649, 98] on div "[PERSON_NAME]" at bounding box center [650, 96] width 41 height 7
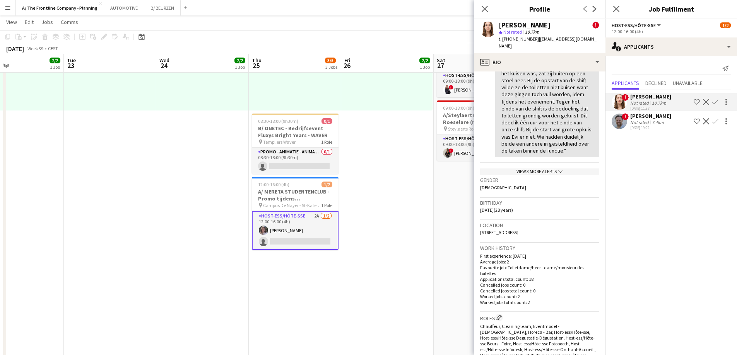
scroll to position [0, 0]
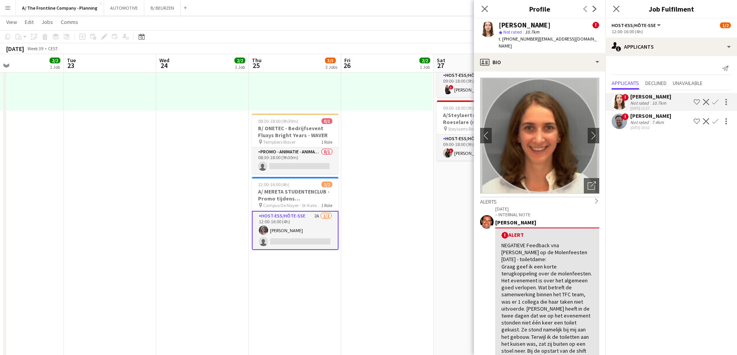
click at [414, 230] on app-date-cell "08:00-12:00 (4h) 2/2 pin Kortrijk 1 Role Host-ess/Hôte-sse 1A [DATE] 08:00-12:0…" at bounding box center [387, 274] width 92 height 606
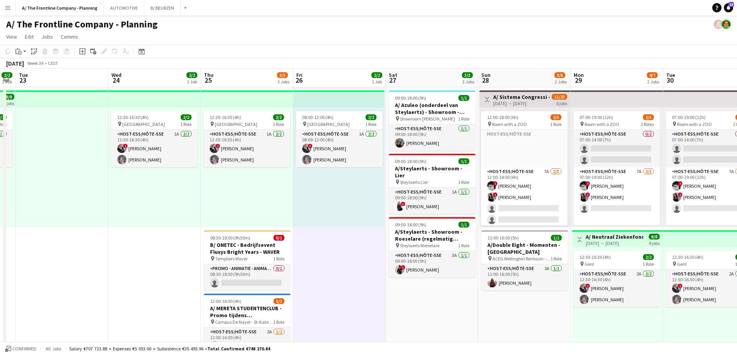
scroll to position [0, 279]
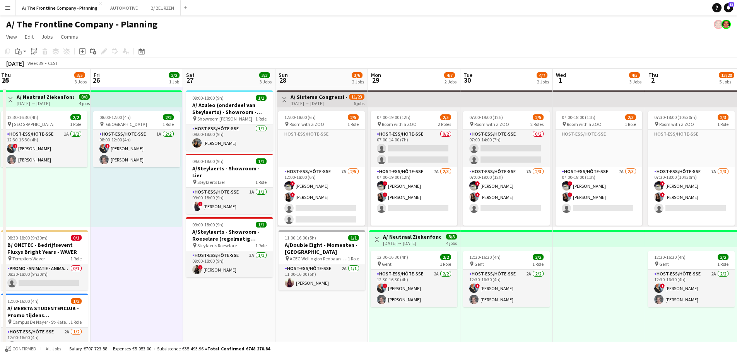
drag, startPoint x: 404, startPoint y: 191, endPoint x: 154, endPoint y: 182, distance: 250.7
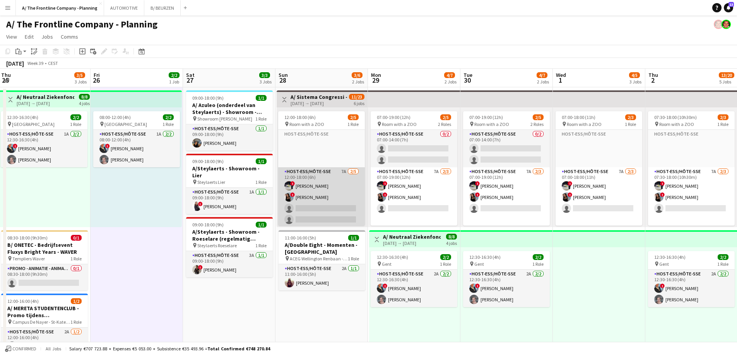
click at [328, 193] on app-card-role "Host-ess/Hôte-sse 7A [DATE] 12:00-18:00 (6h) ! [PERSON_NAME] ! [PERSON_NAME] si…" at bounding box center [321, 202] width 87 height 71
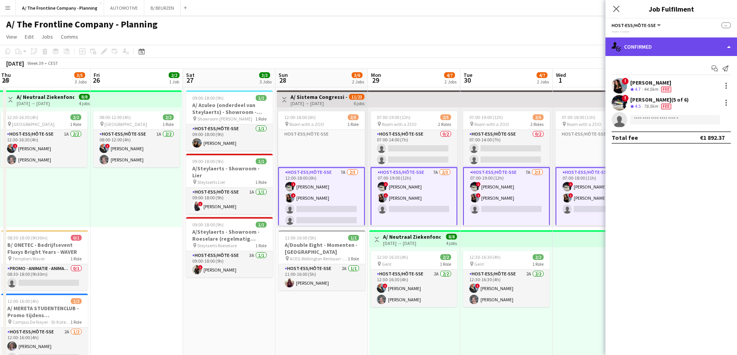
click at [662, 45] on div "single-neutral-actions-check-2 Confirmed" at bounding box center [670, 47] width 131 height 19
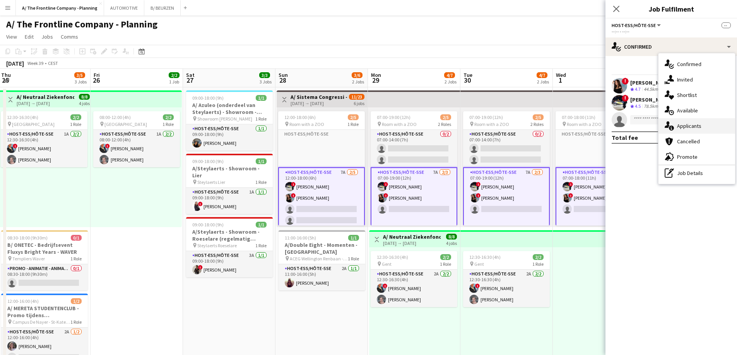
click at [688, 128] on span "Applicants" at bounding box center [689, 126] width 24 height 7
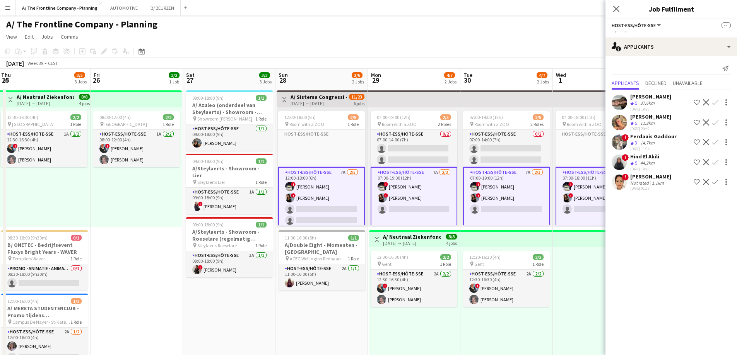
click at [647, 164] on div "44.2km" at bounding box center [646, 163] width 17 height 7
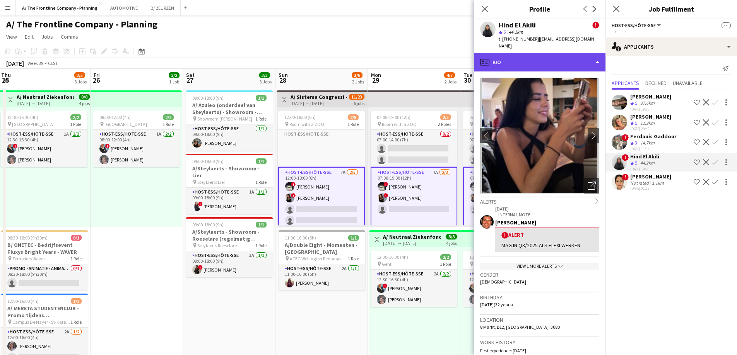
click at [540, 57] on div "profile Bio" at bounding box center [539, 62] width 131 height 19
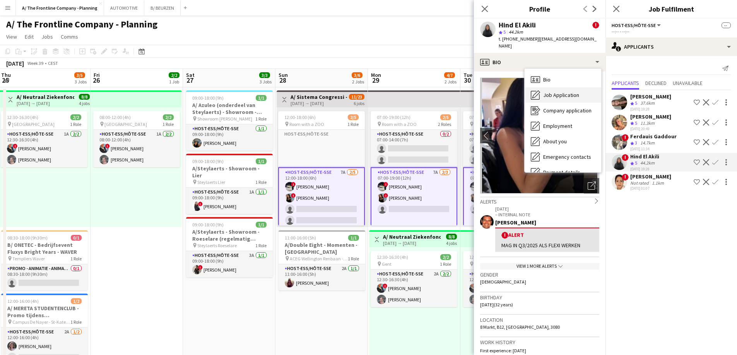
click at [552, 92] on span "Job Application" at bounding box center [561, 95] width 36 height 7
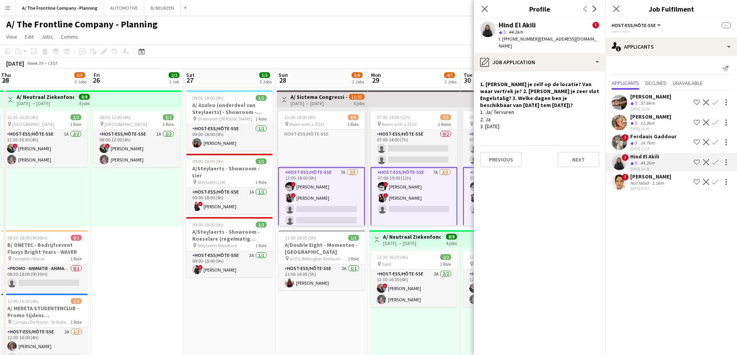
drag, startPoint x: 541, startPoint y: 190, endPoint x: 403, endPoint y: 191, distance: 137.3
click at [643, 125] on div "11.3km" at bounding box center [646, 123] width 17 height 7
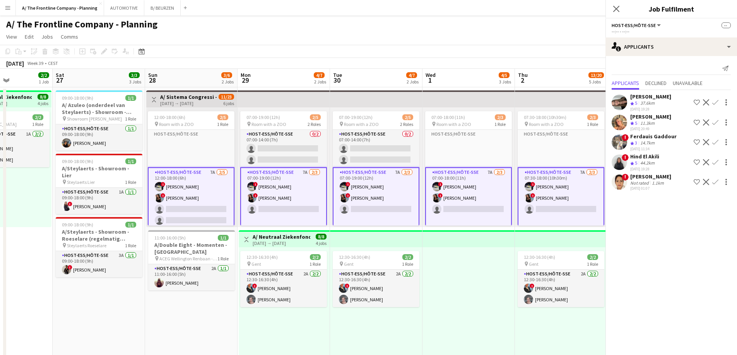
scroll to position [0, 258]
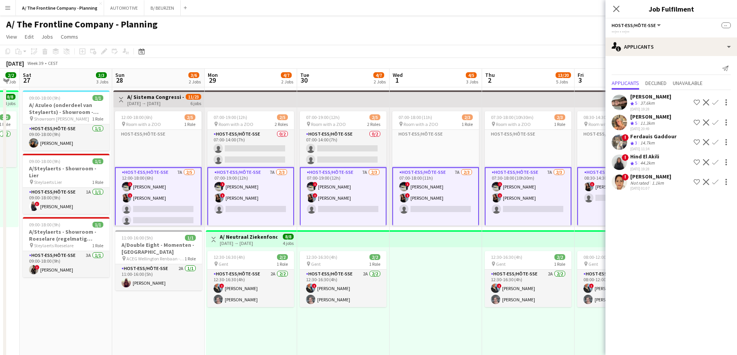
drag, startPoint x: 346, startPoint y: 329, endPoint x: 232, endPoint y: 321, distance: 114.8
click at [657, 148] on div "[DATE] 11:34" at bounding box center [653, 149] width 46 height 5
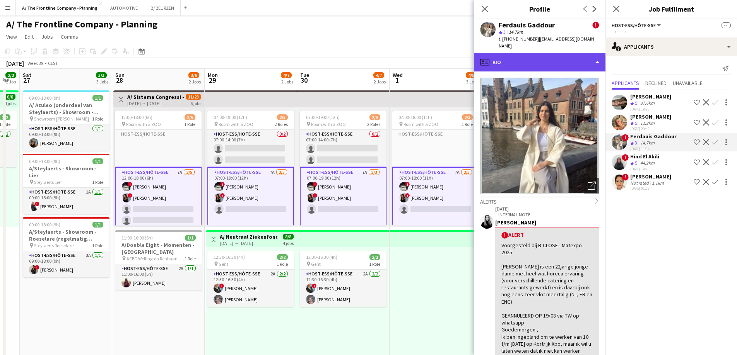
click at [545, 53] on div "profile Bio" at bounding box center [539, 62] width 131 height 19
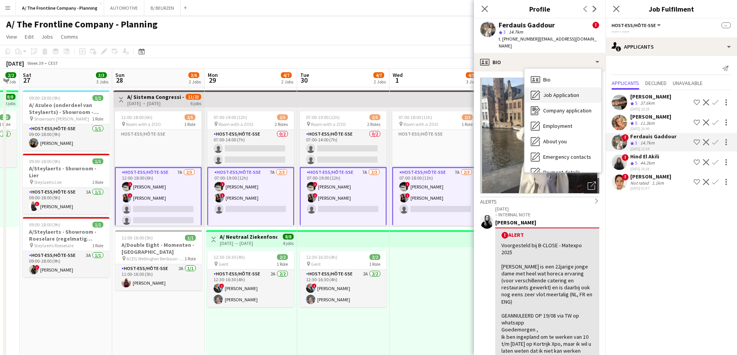
click at [549, 92] on span "Job Application" at bounding box center [561, 95] width 36 height 7
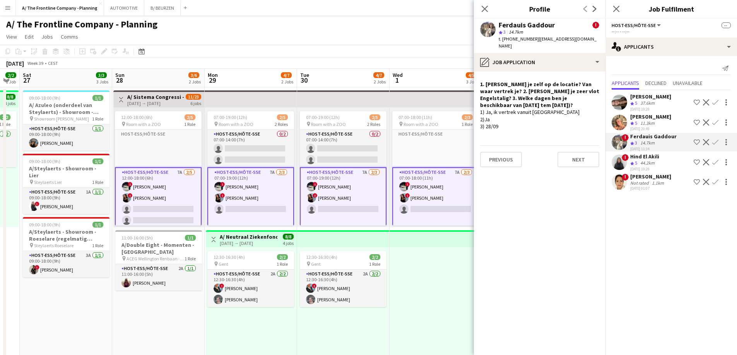
click at [638, 123] on div "Crew rating 5" at bounding box center [634, 123] width 9 height 7
click at [642, 101] on div "37.6km" at bounding box center [646, 103] width 17 height 7
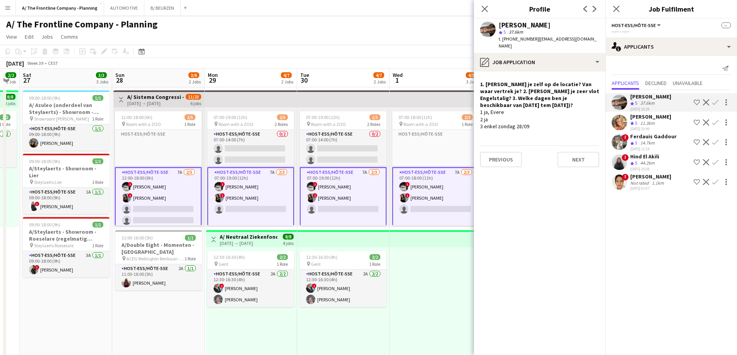
click at [648, 166] on div "44.2km" at bounding box center [646, 163] width 17 height 7
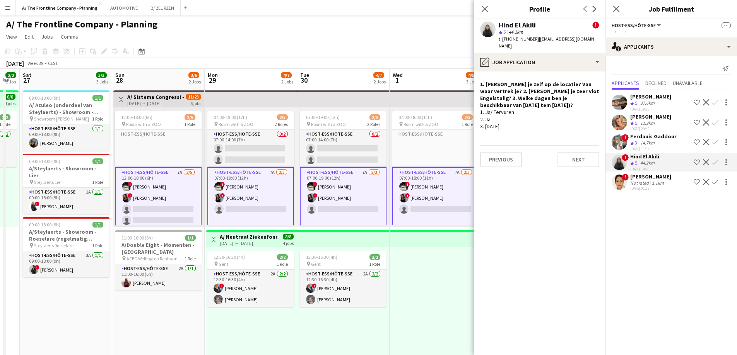
click at [648, 181] on div "Not rated" at bounding box center [640, 183] width 20 height 6
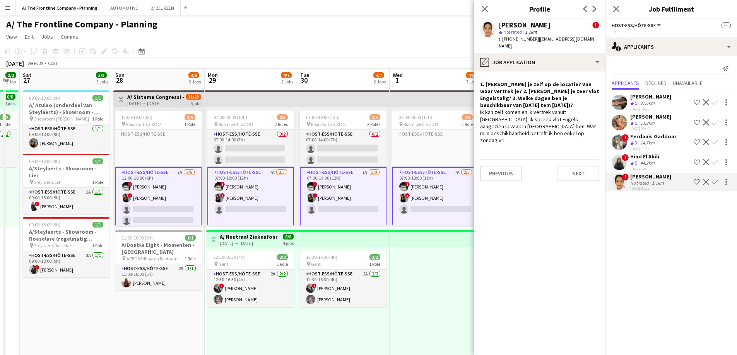
click at [427, 276] on div at bounding box center [435, 307] width 92 height 120
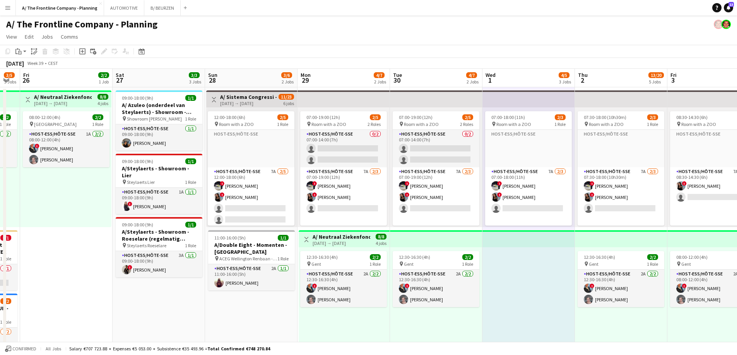
scroll to position [0, 205]
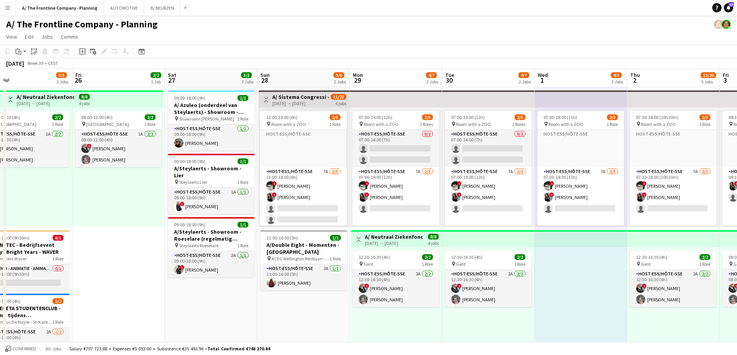
drag, startPoint x: 177, startPoint y: 305, endPoint x: 322, endPoint y: 292, distance: 145.6
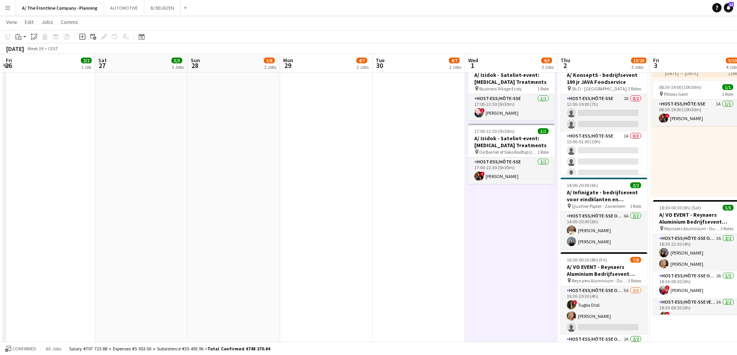
scroll to position [0, 232]
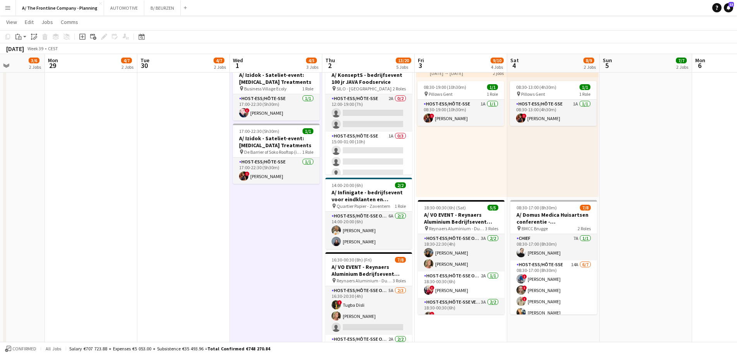
drag, startPoint x: 420, startPoint y: 205, endPoint x: 134, endPoint y: 197, distance: 286.3
click at [134, 197] on app-calendar-viewport "Fri 26 2/2 1 Job Sat 27 3/3 3 Jobs Sun 28 3/6 2 Jobs Mon 29 4/7 2 Jobs Tue 30 4…" at bounding box center [368, 88] width 737 height 734
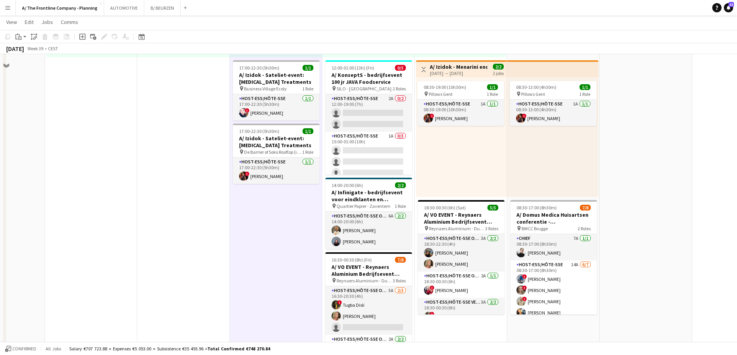
scroll to position [232, 0]
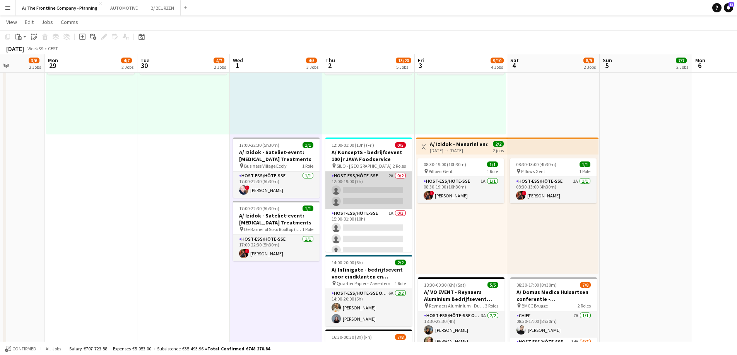
click at [349, 193] on app-card-role "Host-ess/Hôte-sse 2A 0/2 12:00-19:00 (7h) single-neutral-actions single-neutral…" at bounding box center [368, 191] width 87 height 38
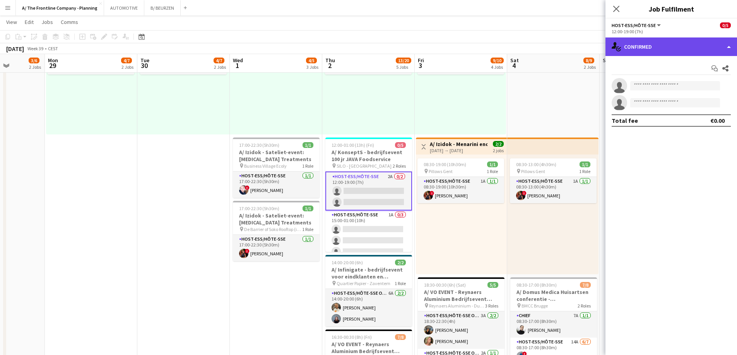
click at [680, 53] on div "single-neutral-actions-check-2 Confirmed" at bounding box center [670, 47] width 131 height 19
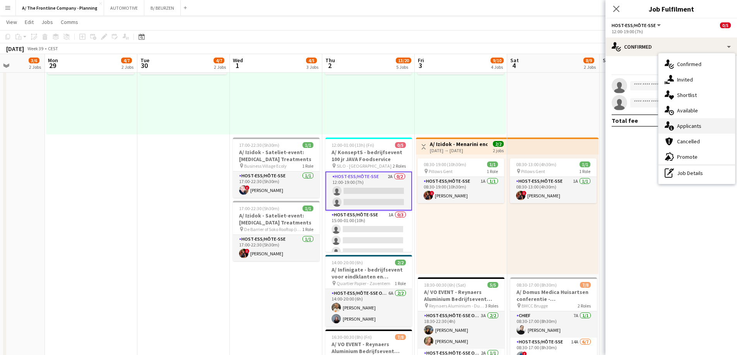
click at [686, 131] on div "single-neutral-actions-information Applicants" at bounding box center [696, 125] width 77 height 15
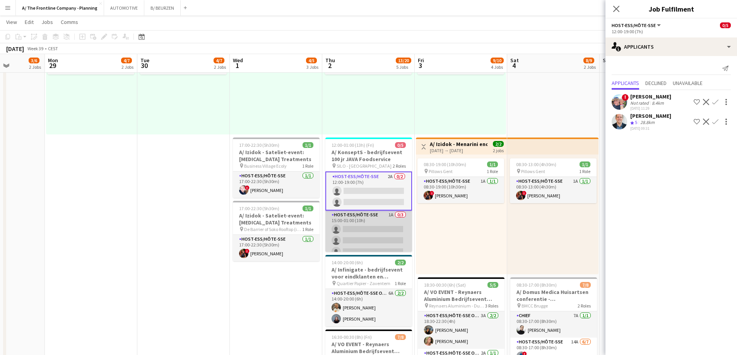
click at [358, 229] on app-card-role "Host-ess/Hôte-sse 1A 0/3 15:00-01:00 (10h) single-neutral-actions single-neutra…" at bounding box center [368, 235] width 87 height 49
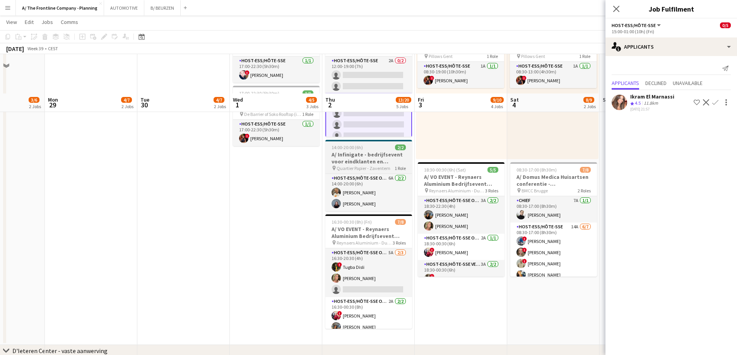
scroll to position [387, 0]
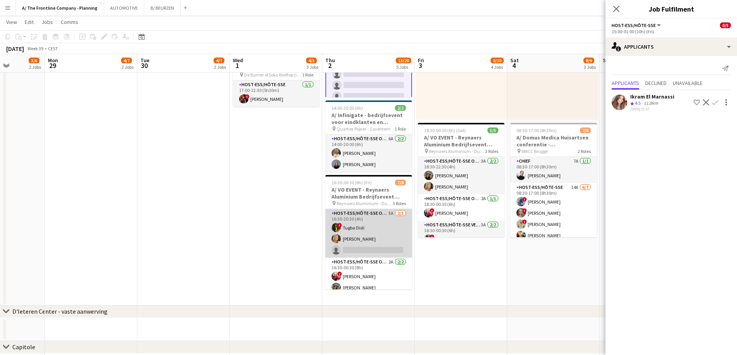
click at [380, 237] on app-card-role "Host-ess/Hôte-sse Onthaal-Accueill 5A [DATE] 16:30-20:30 (4h) ! [PERSON_NAME] […" at bounding box center [368, 233] width 87 height 49
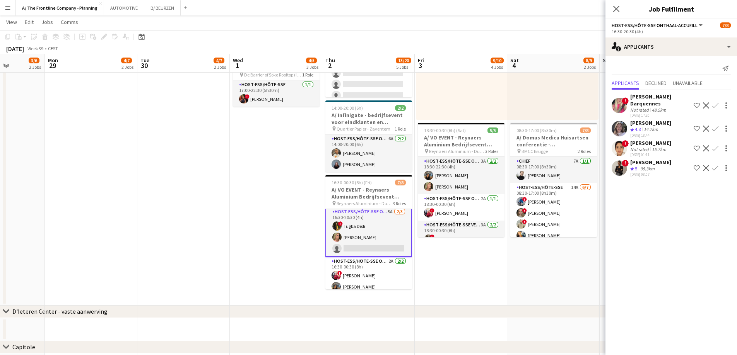
scroll to position [0, 0]
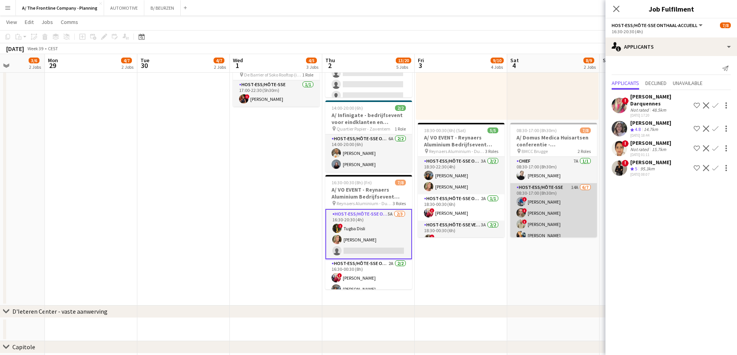
click at [542, 200] on app-card-role "Host-ess/Hôte-sse 14A [DATE] 08:30-17:00 (8h30m) ! [PERSON_NAME] ! [PERSON_NAME…" at bounding box center [553, 230] width 87 height 94
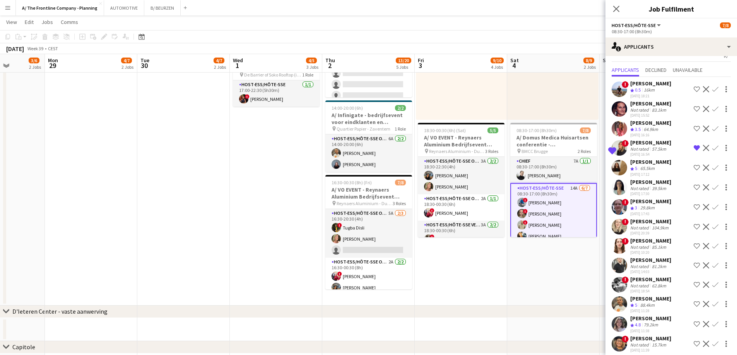
scroll to position [18, 0]
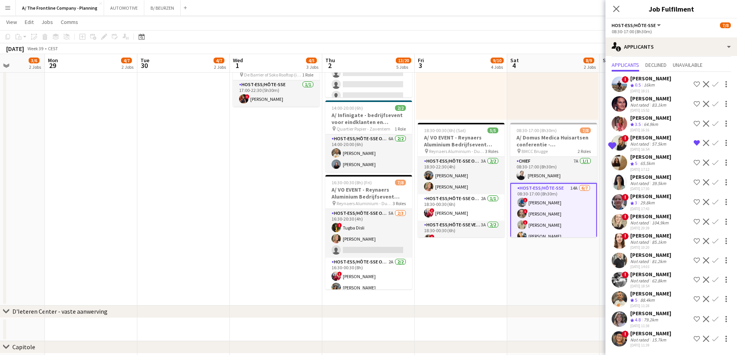
click at [660, 334] on div "[PERSON_NAME]" at bounding box center [650, 333] width 41 height 7
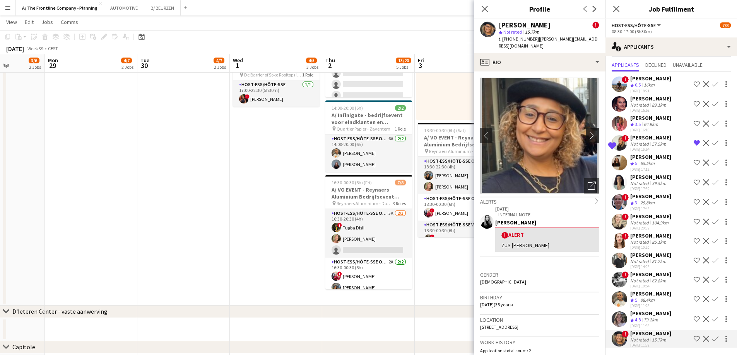
click at [587, 131] on app-icon "chevron-right" at bounding box center [593, 135] width 12 height 8
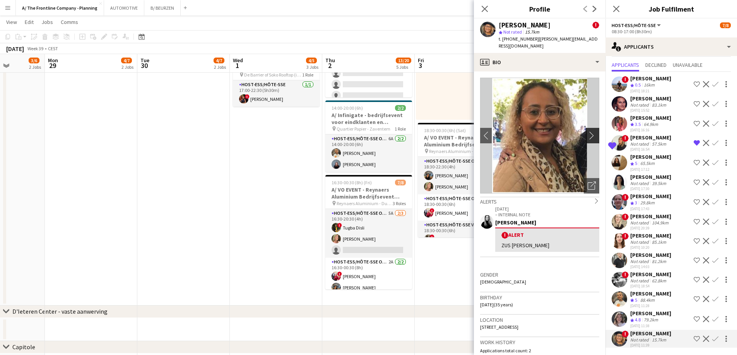
click at [587, 131] on app-icon "chevron-right" at bounding box center [593, 135] width 12 height 8
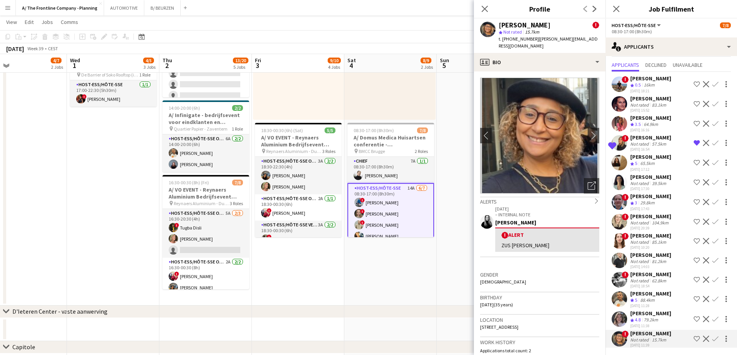
scroll to position [0, 232]
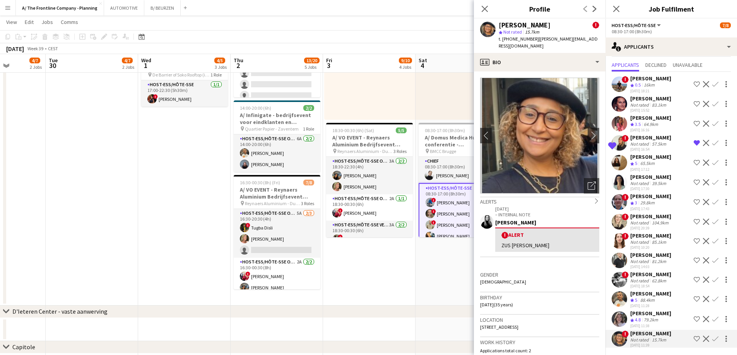
drag, startPoint x: 456, startPoint y: 273, endPoint x: 271, endPoint y: 265, distance: 184.2
click at [271, 265] on app-calendar-viewport "Sat 27 3/3 3 Jobs Sun 28 3/6 2 Jobs Mon 29 4/7 2 Jobs Tue 30 4/7 2 Jobs Wed 1 4…" at bounding box center [368, 10] width 737 height 734
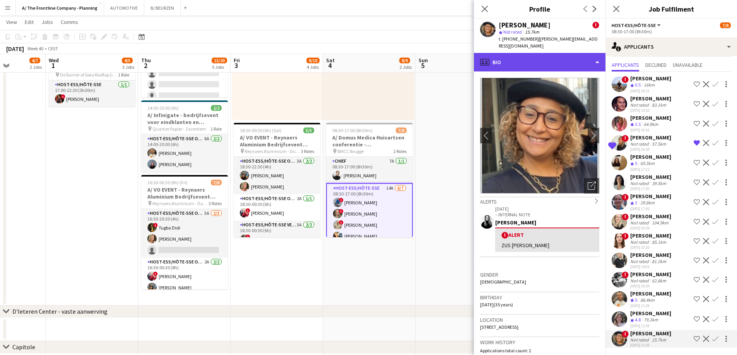
click at [520, 58] on div "profile Bio" at bounding box center [539, 62] width 131 height 19
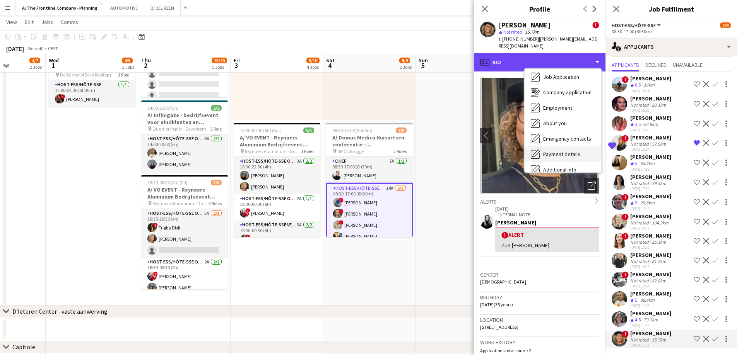
scroll to position [73, 0]
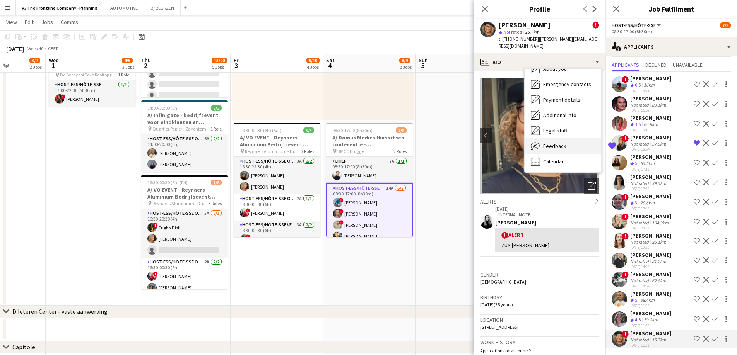
click at [551, 143] on span "Feedback" at bounding box center [554, 146] width 23 height 7
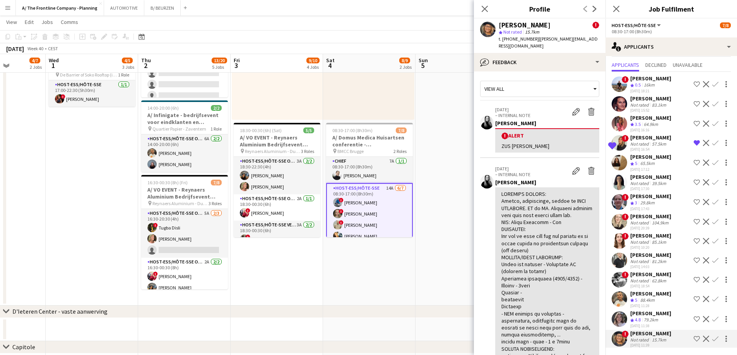
click at [435, 296] on app-date-cell "10:00-18:00 (8h) 6/6 A/ VO EVENT - Reynaers Aluminium Bedrijfsevent (02+03+05/1…" at bounding box center [461, 3] width 92 height 606
